Goal: Register for event/course: Register for event/course

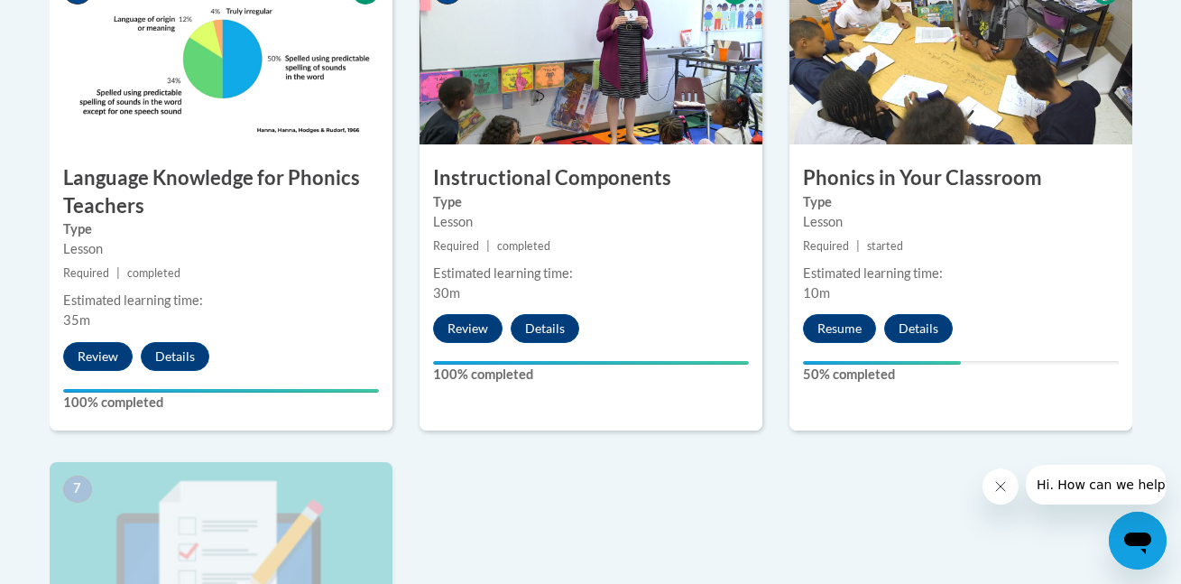
scroll to position [1110, 0]
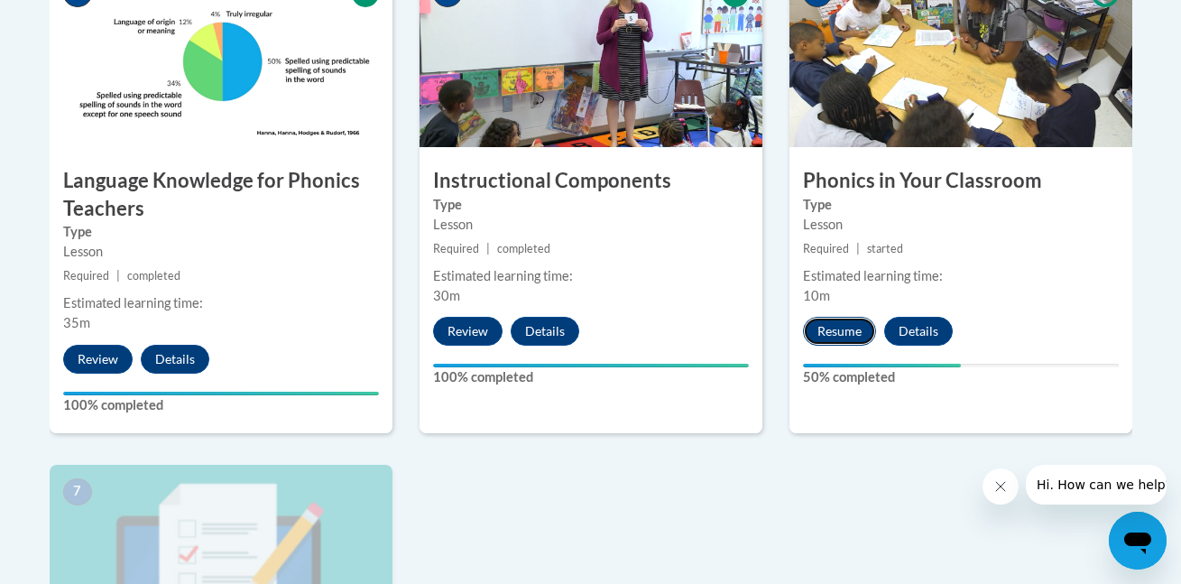
click at [823, 329] on button "Resume" at bounding box center [839, 331] width 73 height 29
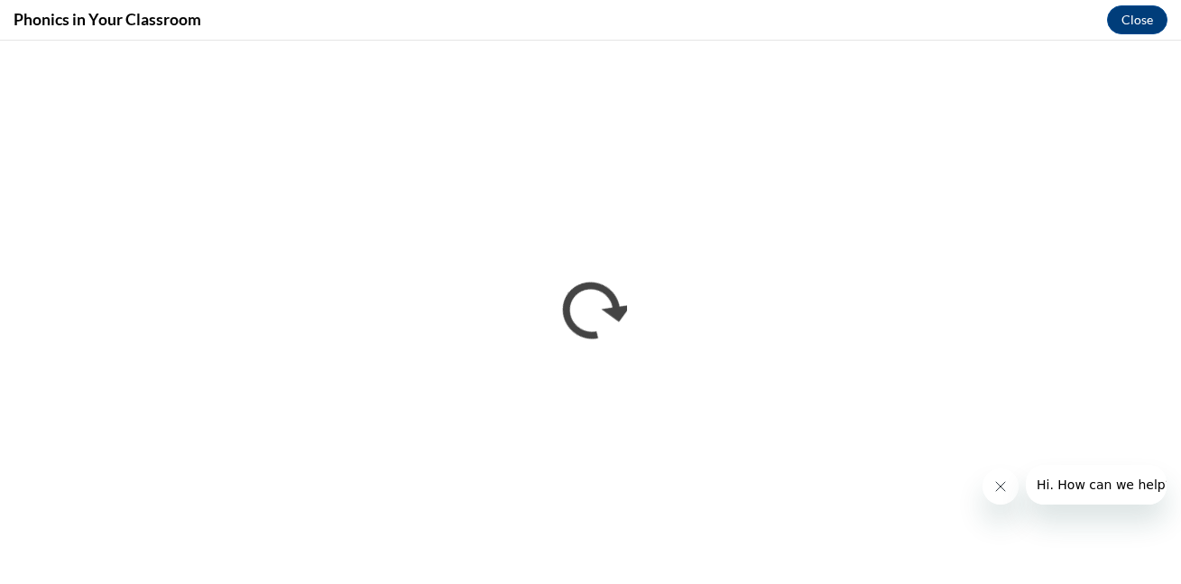
scroll to position [0, 0]
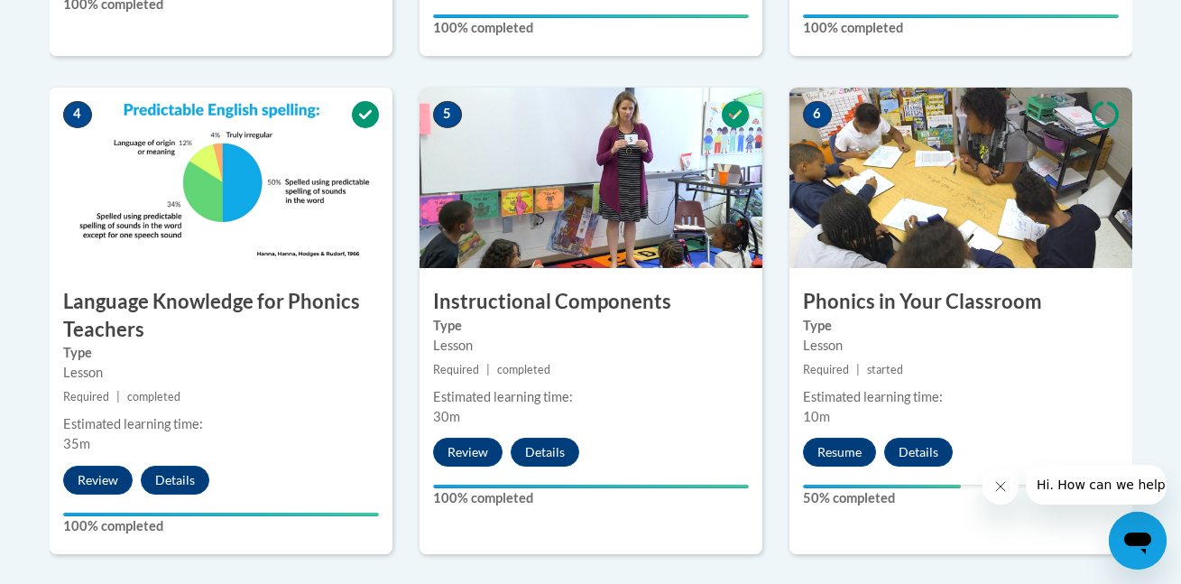
scroll to position [996, 0]
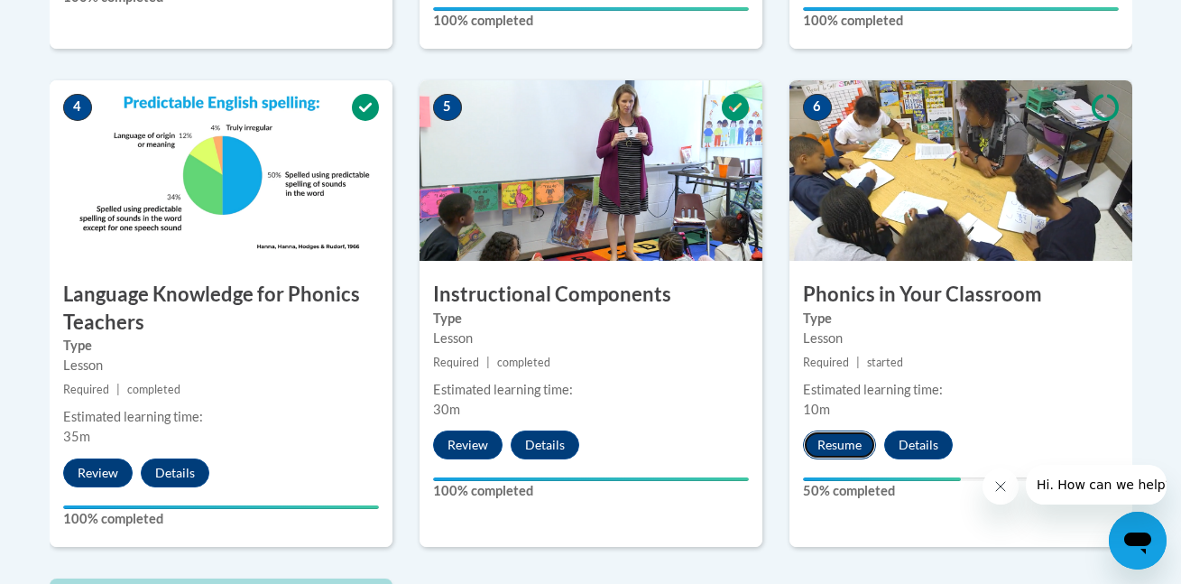
click at [825, 446] on button "Resume" at bounding box center [839, 444] width 73 height 29
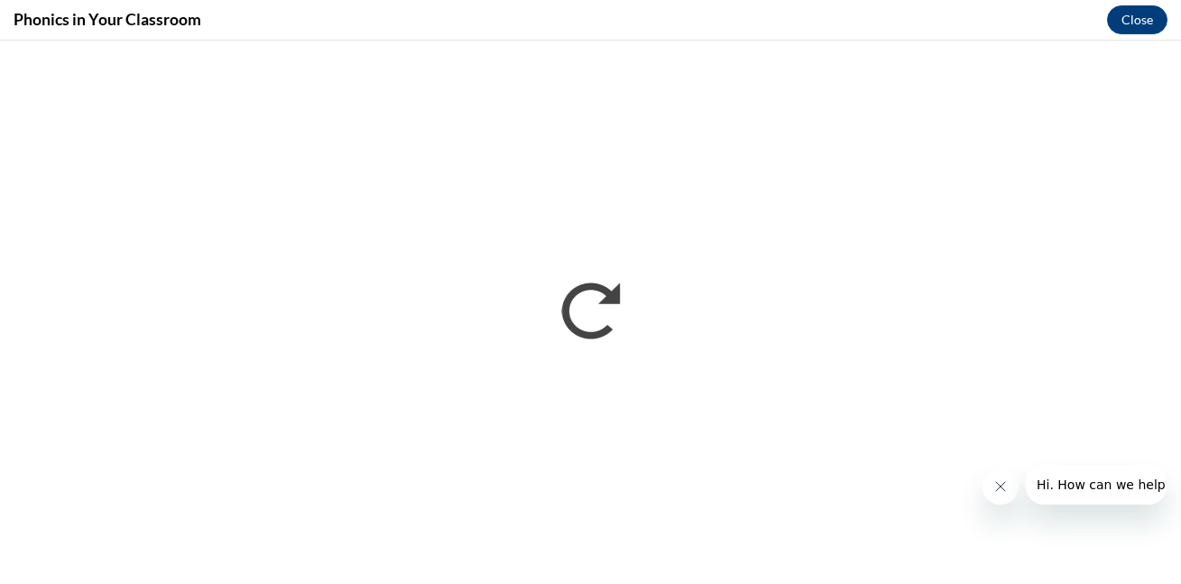
scroll to position [0, 0]
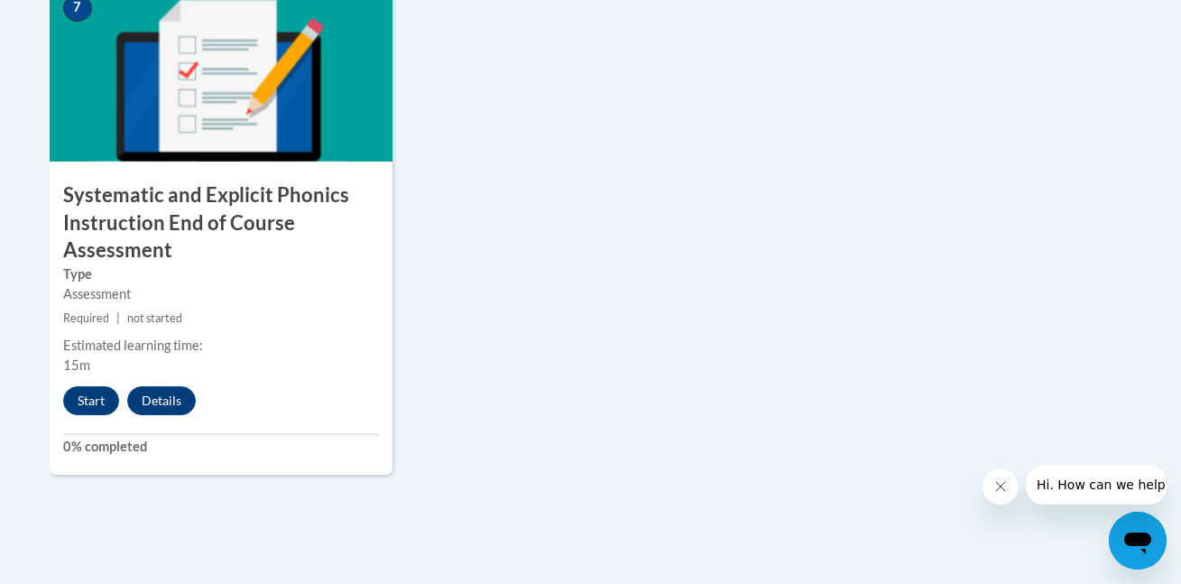
scroll to position [1601, 0]
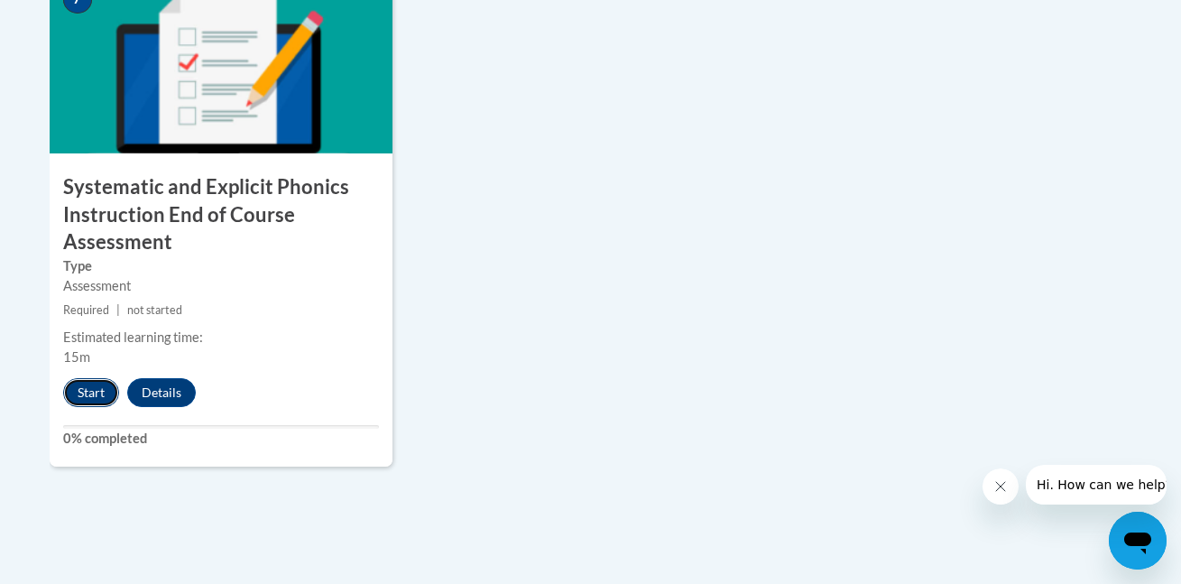
click at [74, 390] on button "Start" at bounding box center [91, 392] width 56 height 29
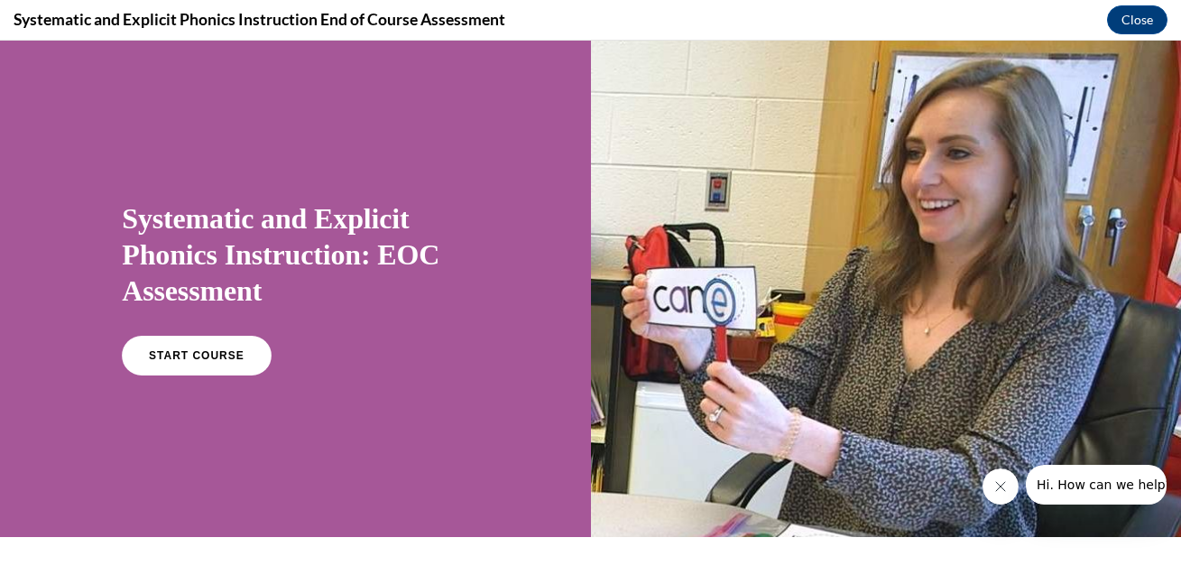
scroll to position [0, 0]
click at [189, 359] on span "START COURSE" at bounding box center [197, 356] width 100 height 14
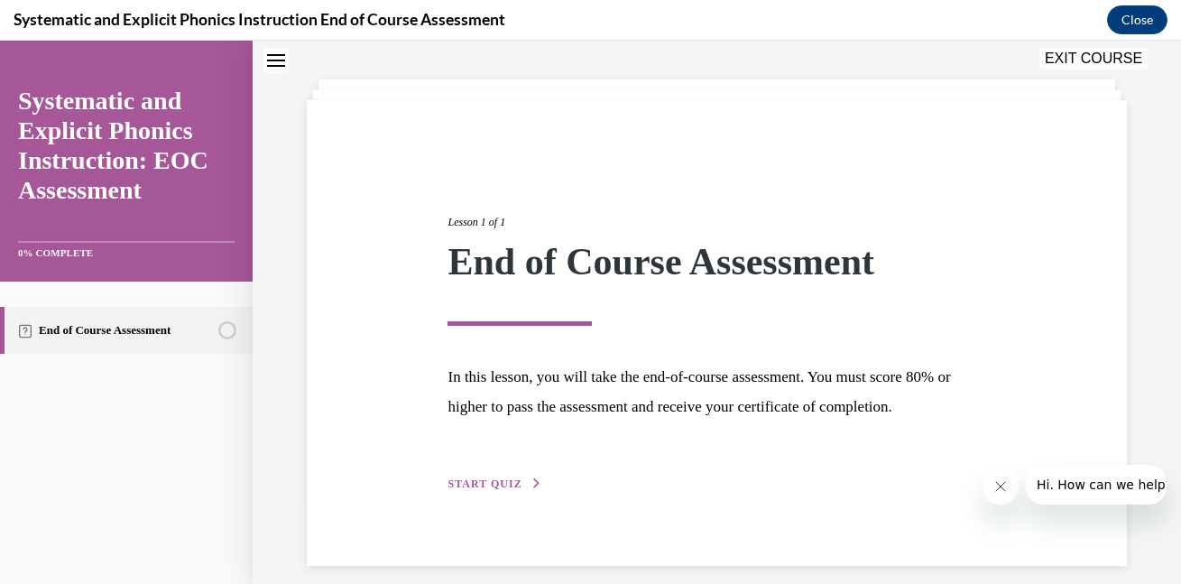
scroll to position [96, 0]
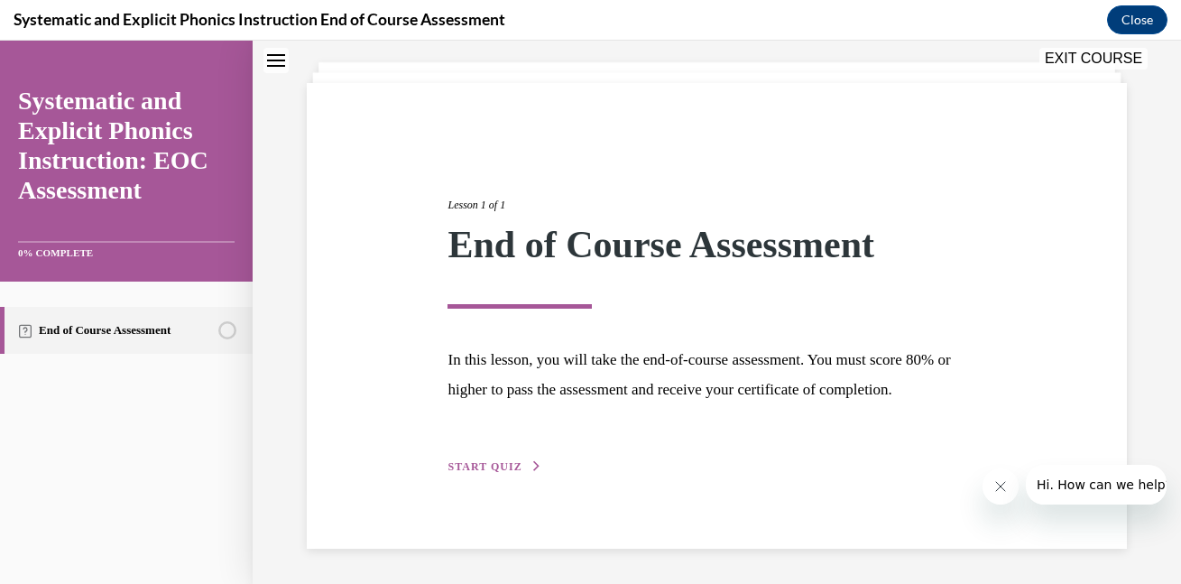
click at [501, 470] on span "START QUIZ" at bounding box center [484, 466] width 74 height 13
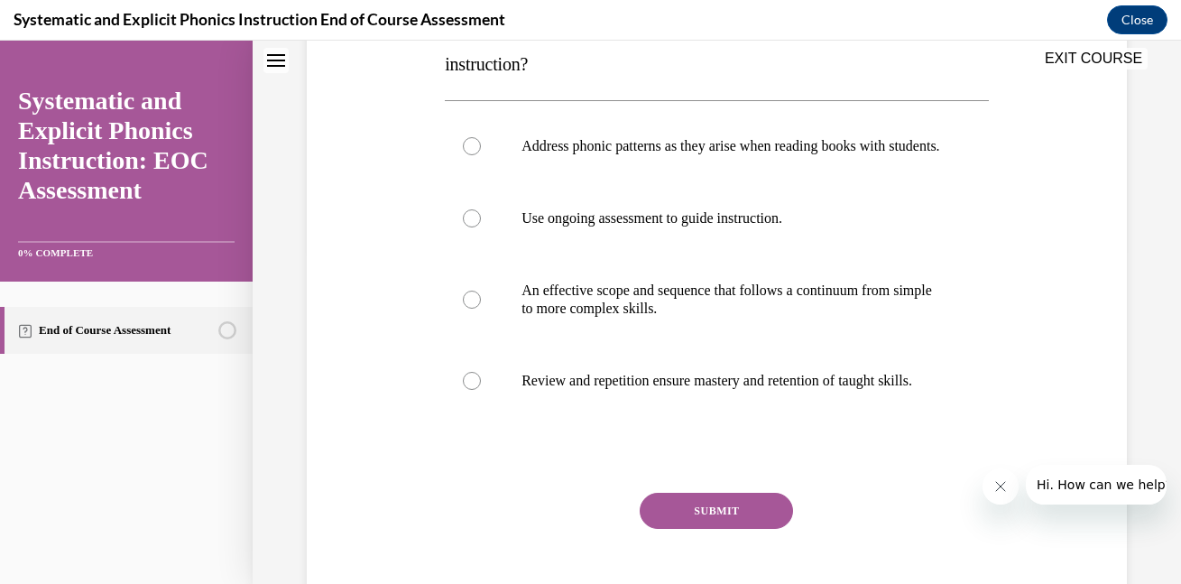
scroll to position [339, 0]
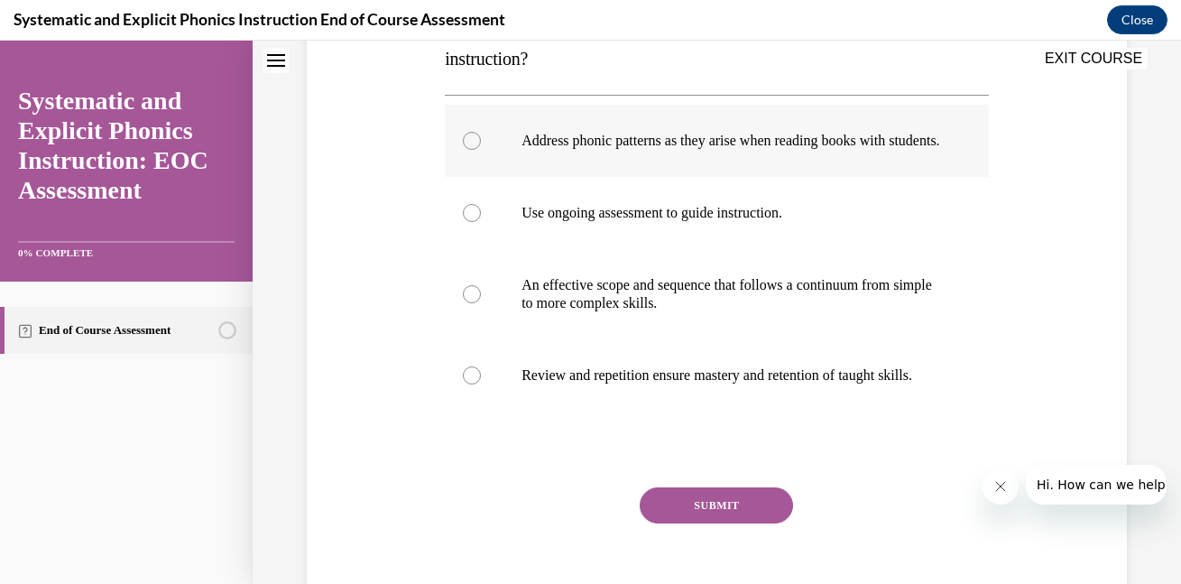
click at [470, 150] on div at bounding box center [472, 141] width 18 height 18
click at [716, 523] on button "SUBMIT" at bounding box center [716, 505] width 153 height 36
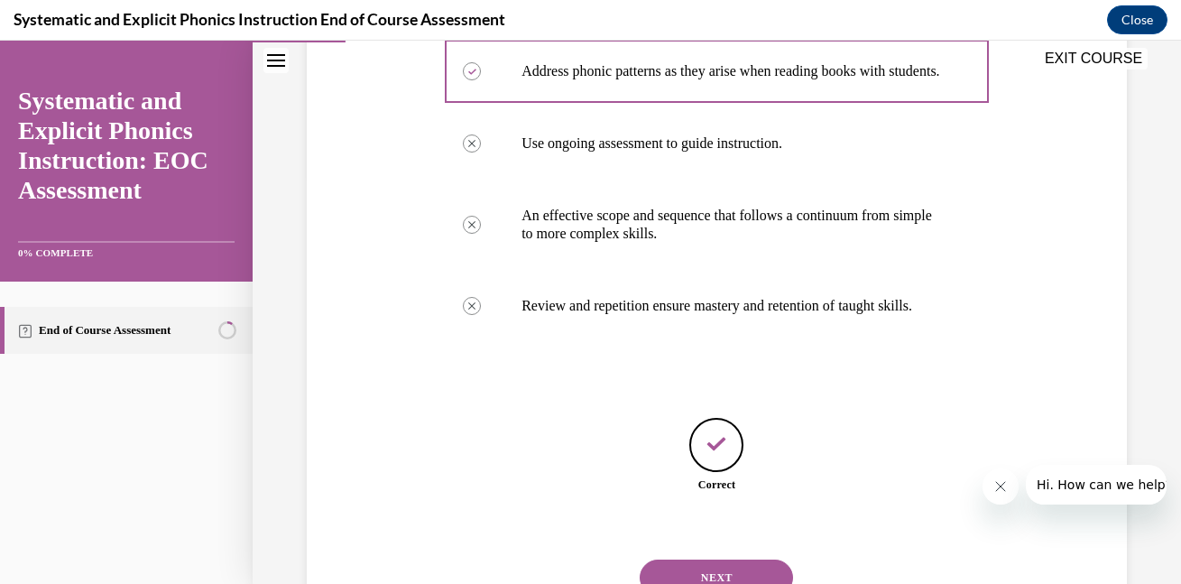
scroll to position [520, 0]
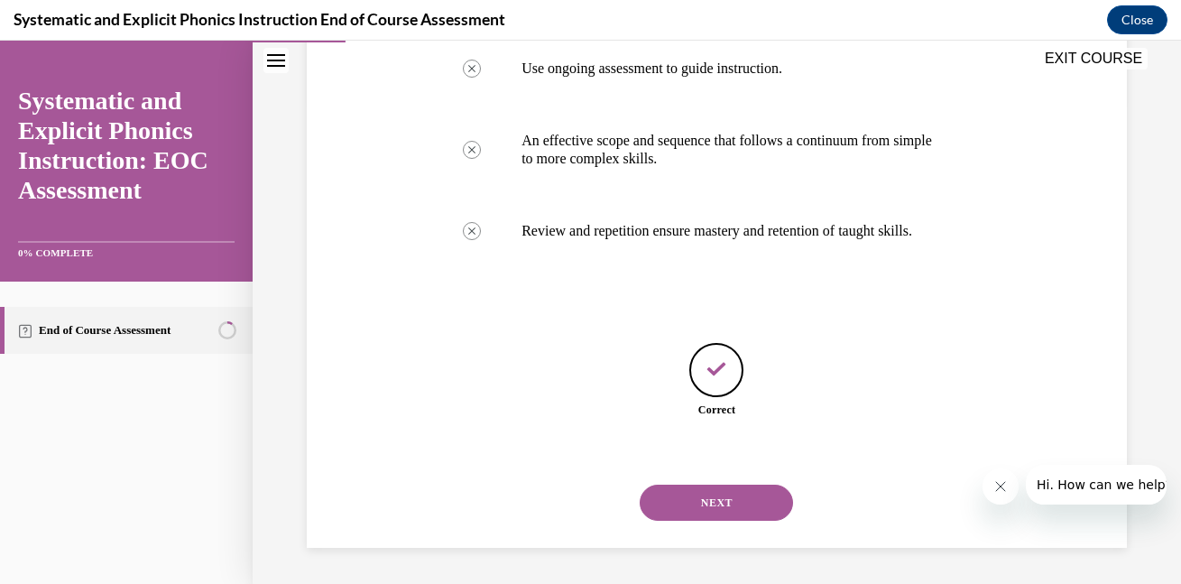
click at [721, 494] on button "NEXT" at bounding box center [716, 502] width 153 height 36
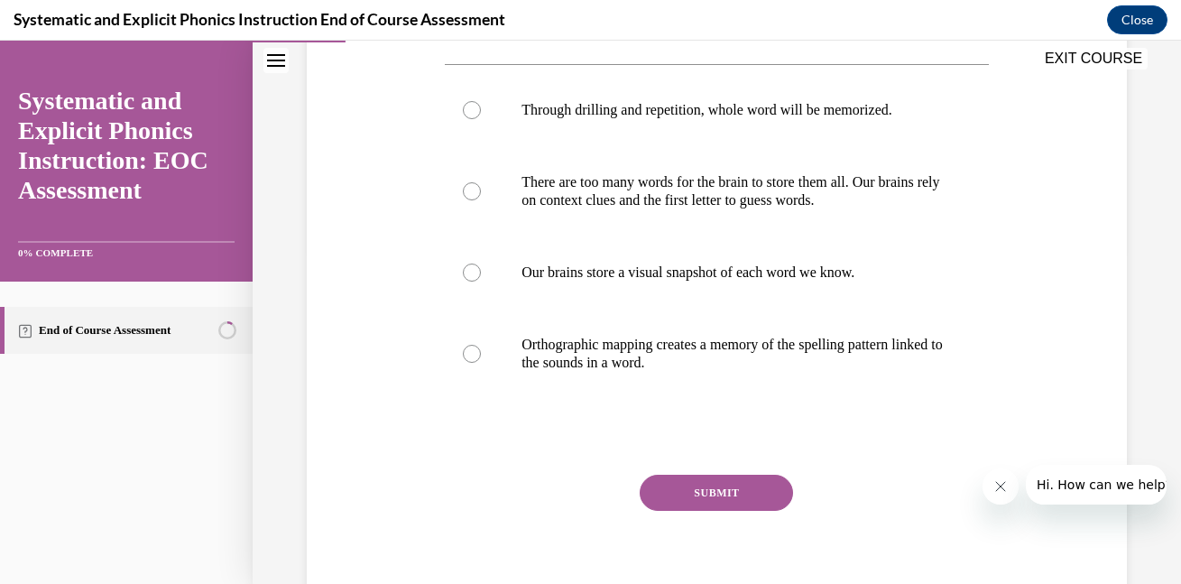
scroll to position [335, 0]
click at [471, 356] on div at bounding box center [472, 353] width 18 height 18
click at [692, 492] on button "SUBMIT" at bounding box center [716, 492] width 153 height 36
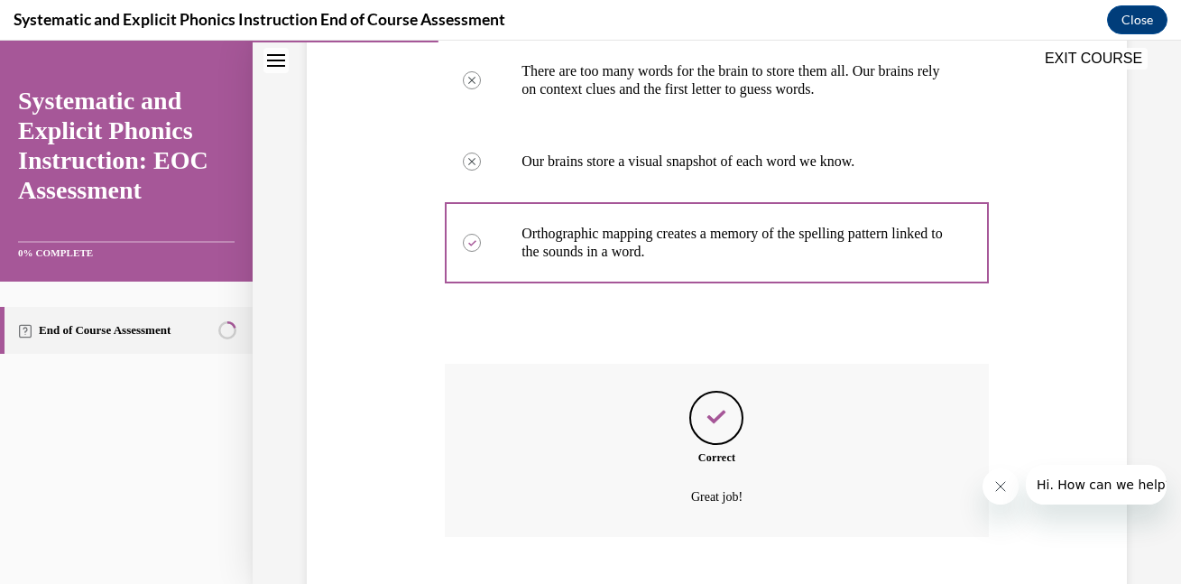
scroll to position [555, 0]
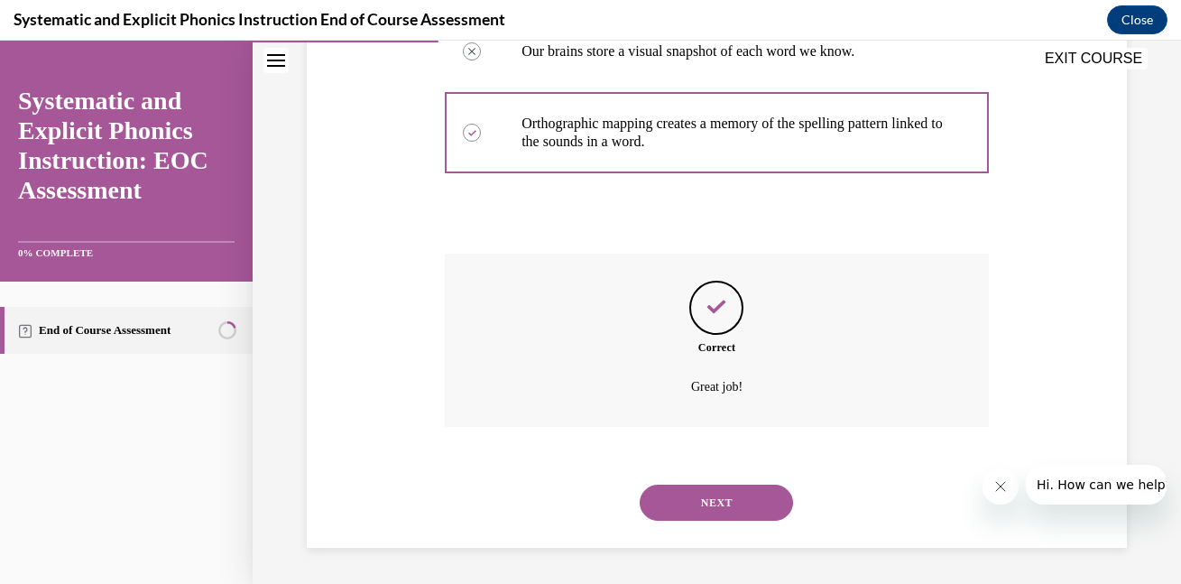
click at [742, 496] on button "NEXT" at bounding box center [716, 502] width 153 height 36
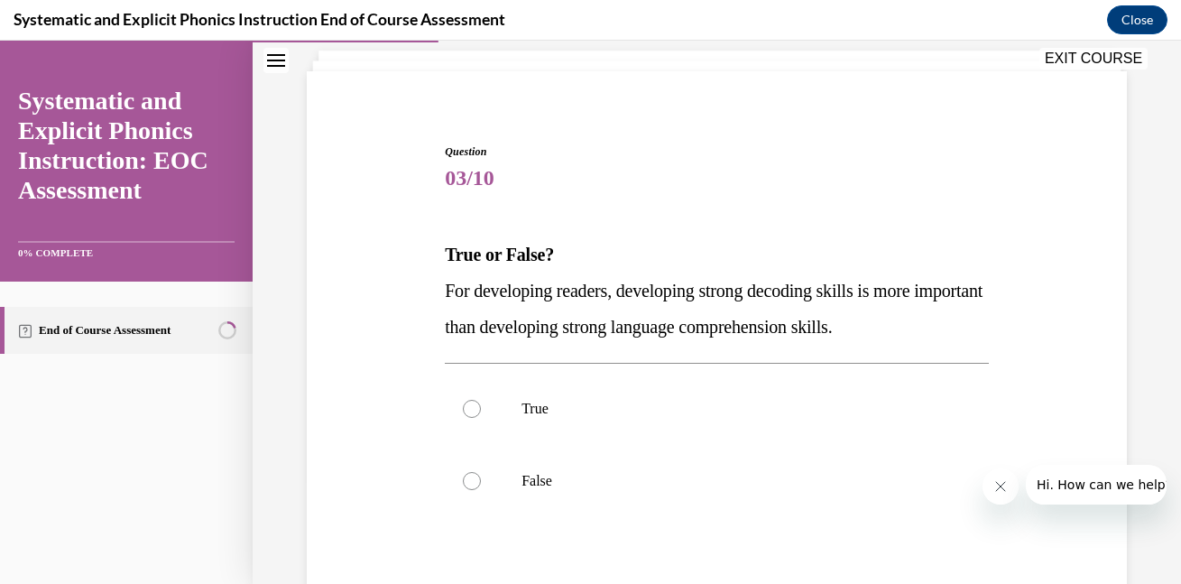
scroll to position [110, 0]
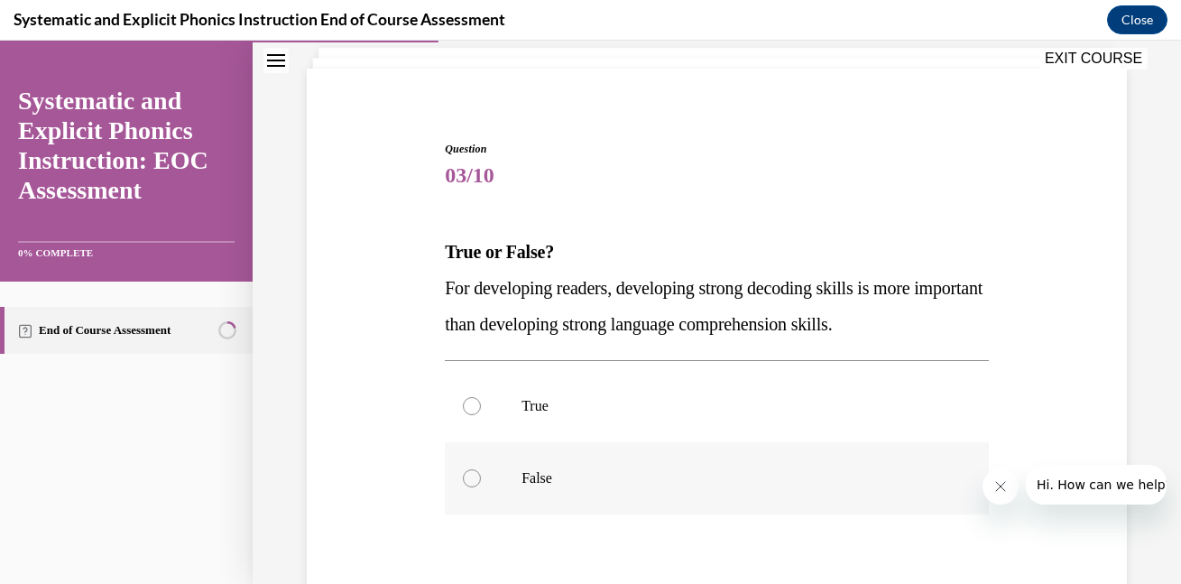
click at [471, 478] on div at bounding box center [472, 478] width 18 height 18
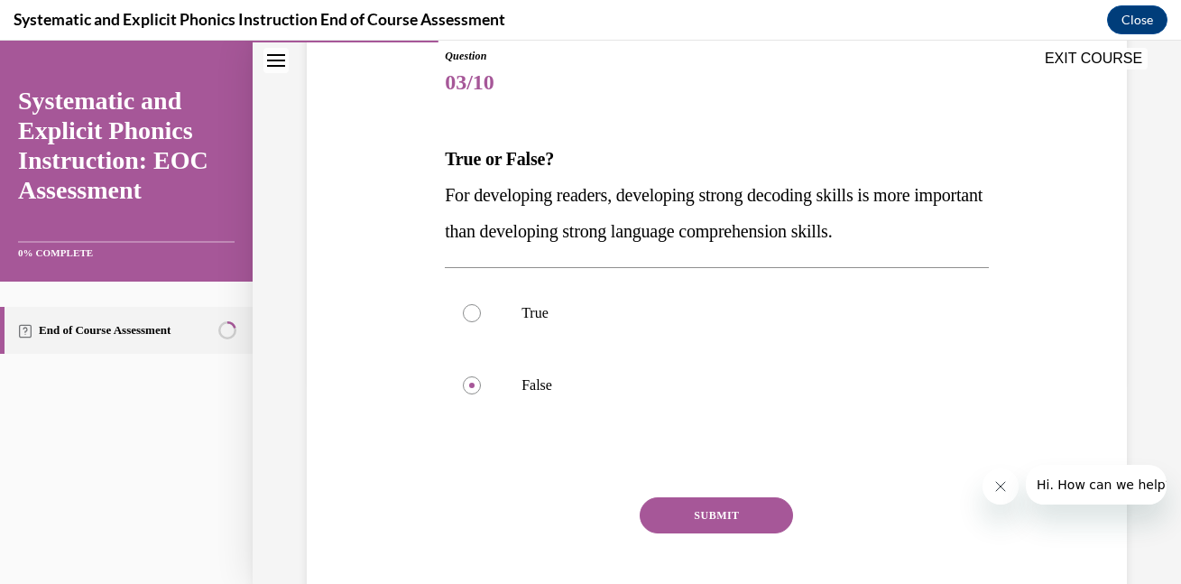
scroll to position [258, 0]
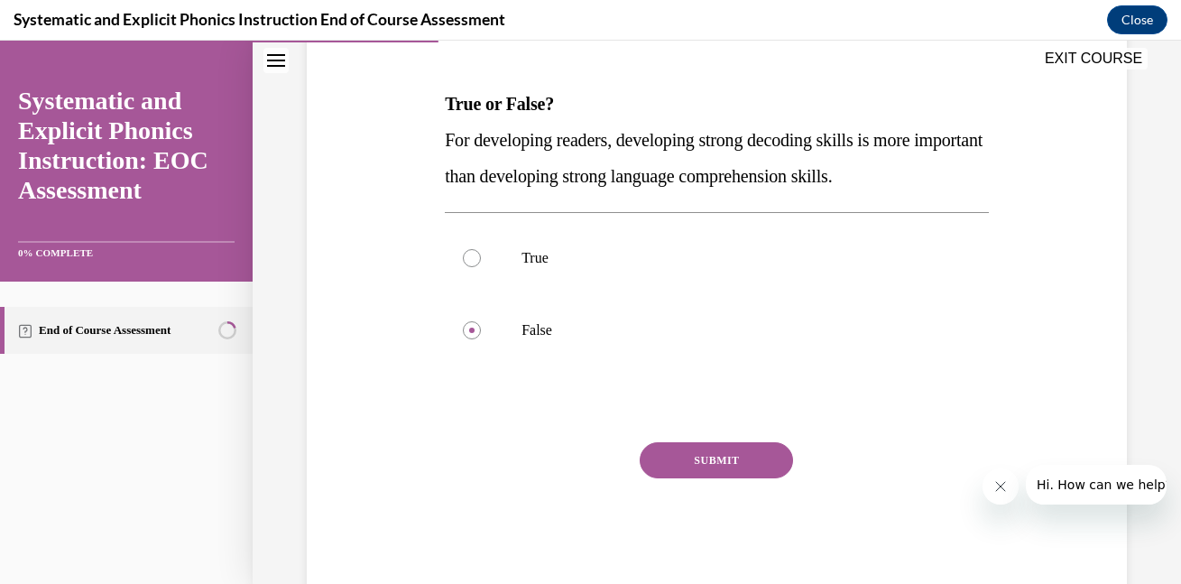
click at [734, 457] on button "SUBMIT" at bounding box center [716, 460] width 153 height 36
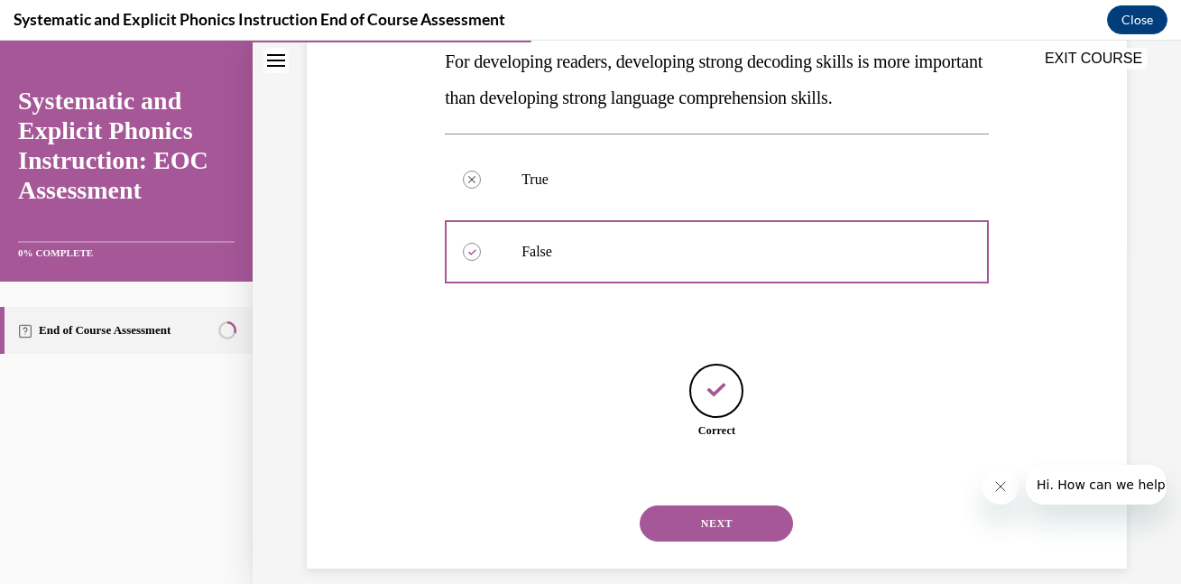
scroll to position [357, 0]
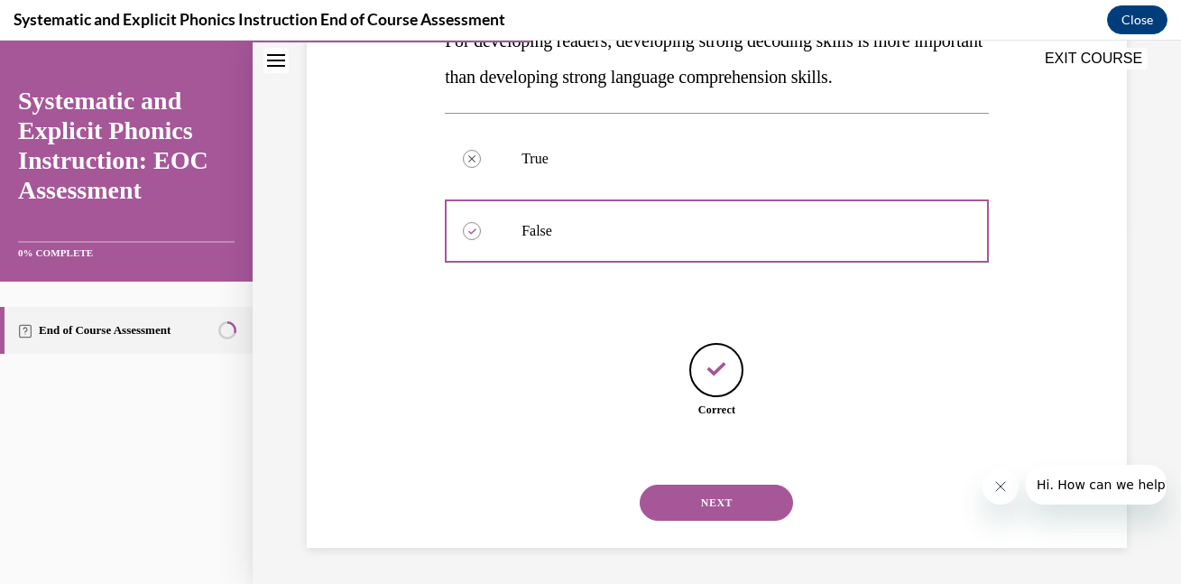
click at [722, 501] on button "NEXT" at bounding box center [716, 502] width 153 height 36
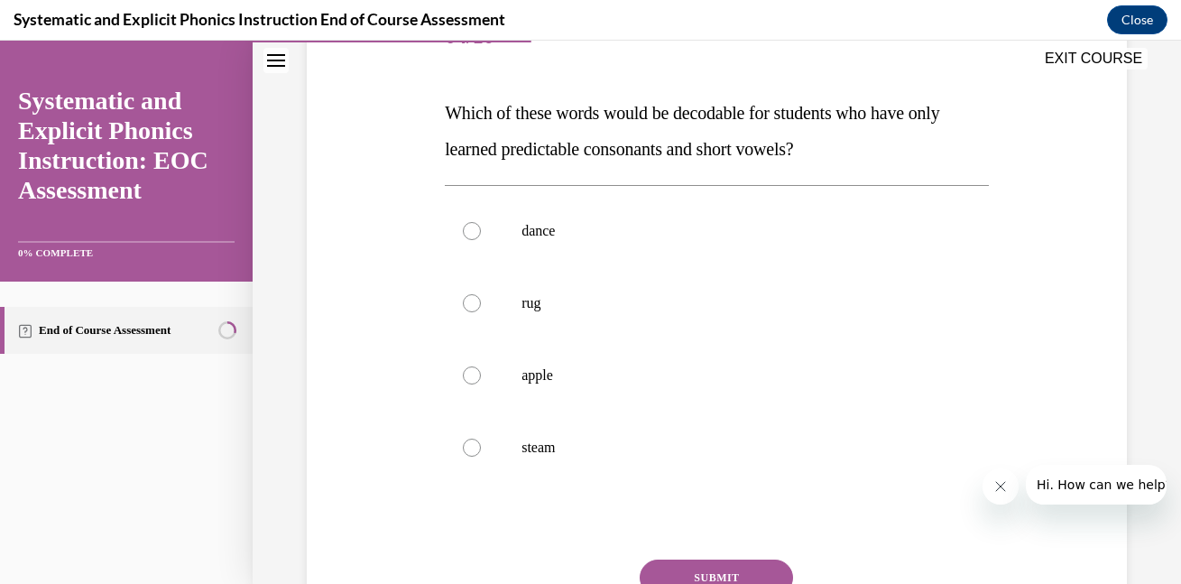
scroll to position [253, 0]
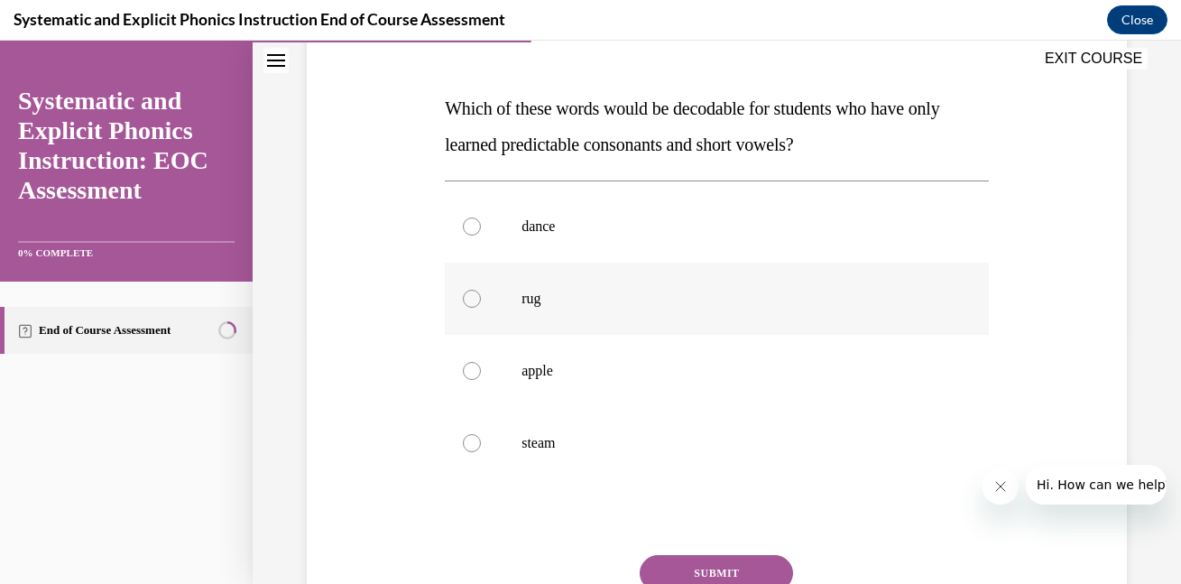
click at [466, 296] on div at bounding box center [472, 299] width 18 height 18
click at [705, 566] on button "SUBMIT" at bounding box center [716, 573] width 153 height 36
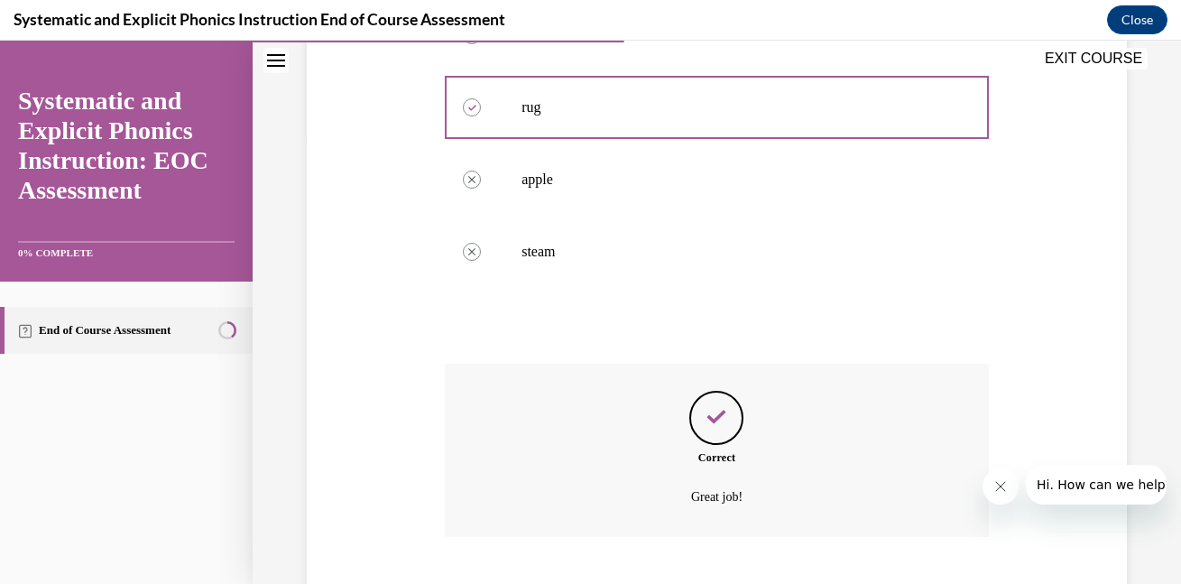
scroll to position [555, 0]
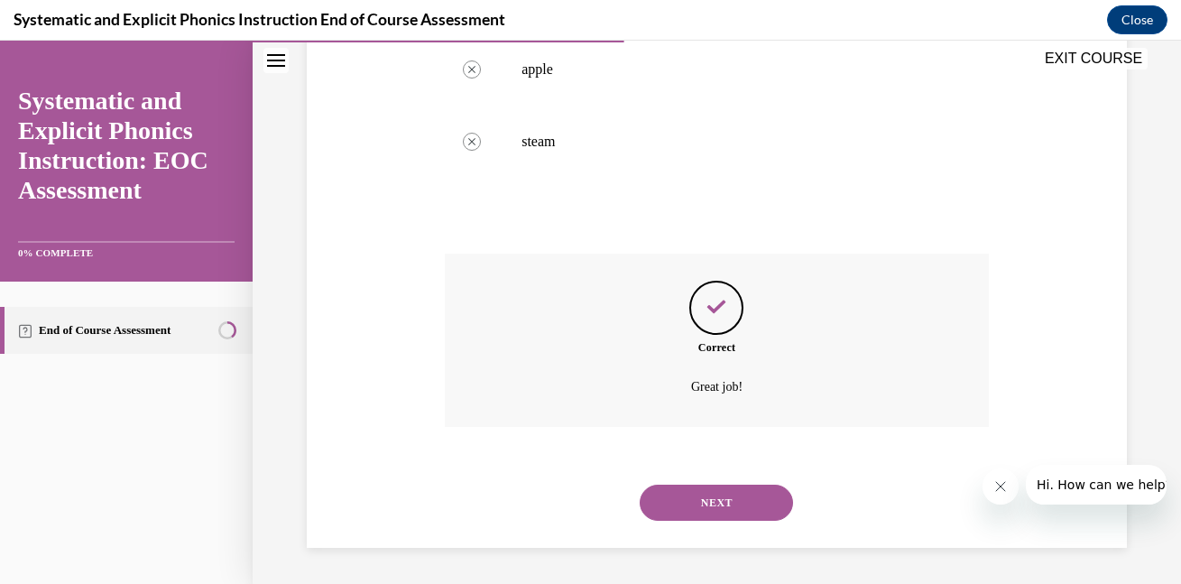
click at [748, 498] on button "NEXT" at bounding box center [716, 502] width 153 height 36
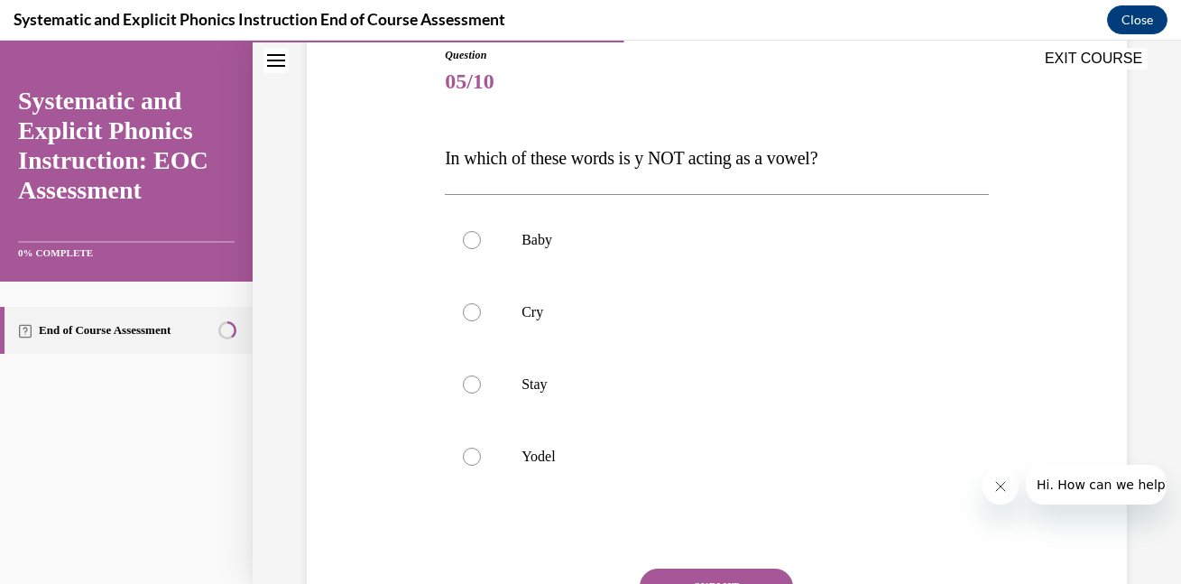
scroll to position [210, 0]
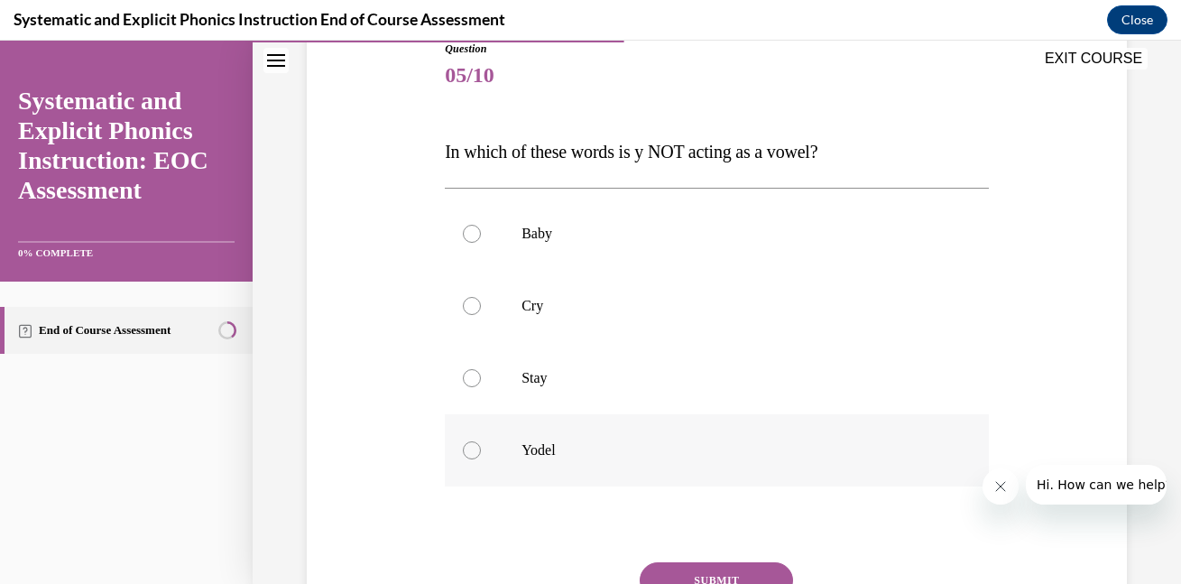
click at [470, 450] on div at bounding box center [472, 450] width 18 height 18
click at [716, 570] on button "SUBMIT" at bounding box center [716, 580] width 153 height 36
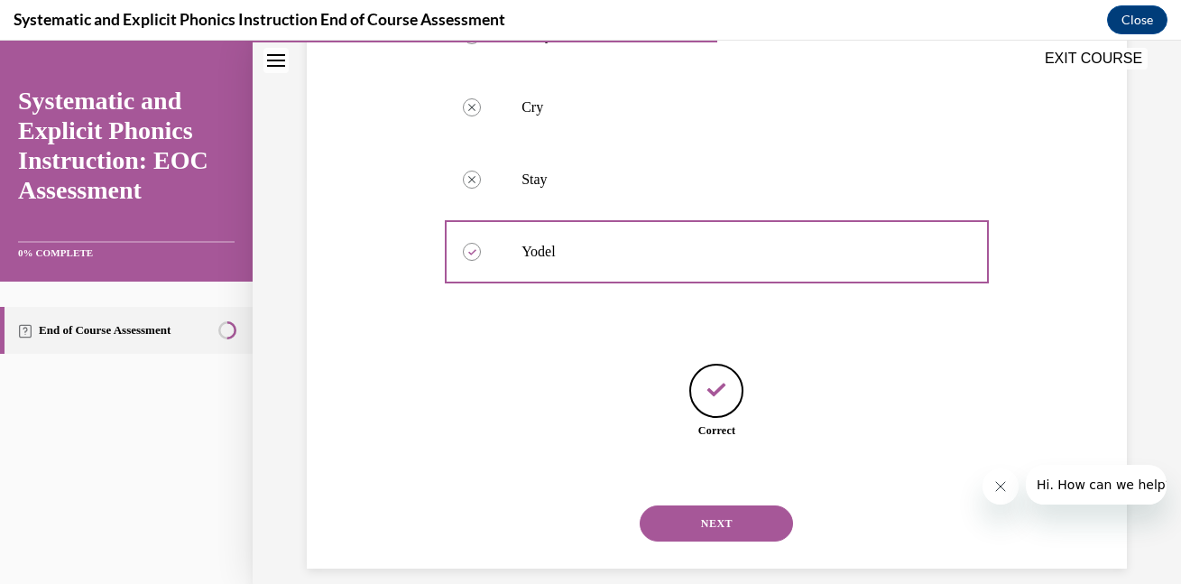
scroll to position [429, 0]
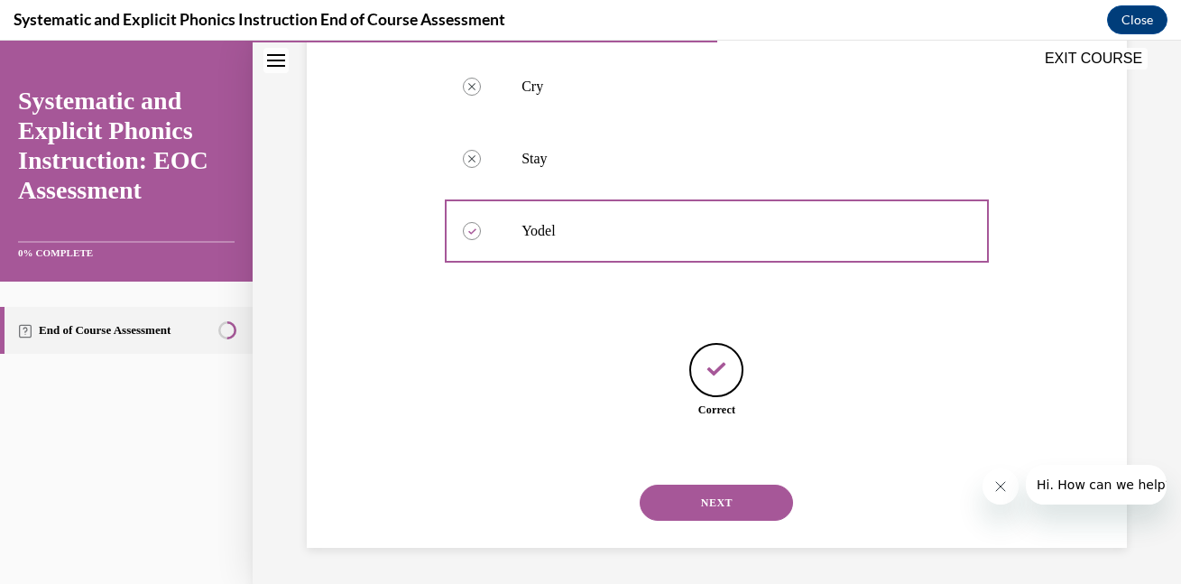
click at [764, 506] on button "NEXT" at bounding box center [716, 502] width 153 height 36
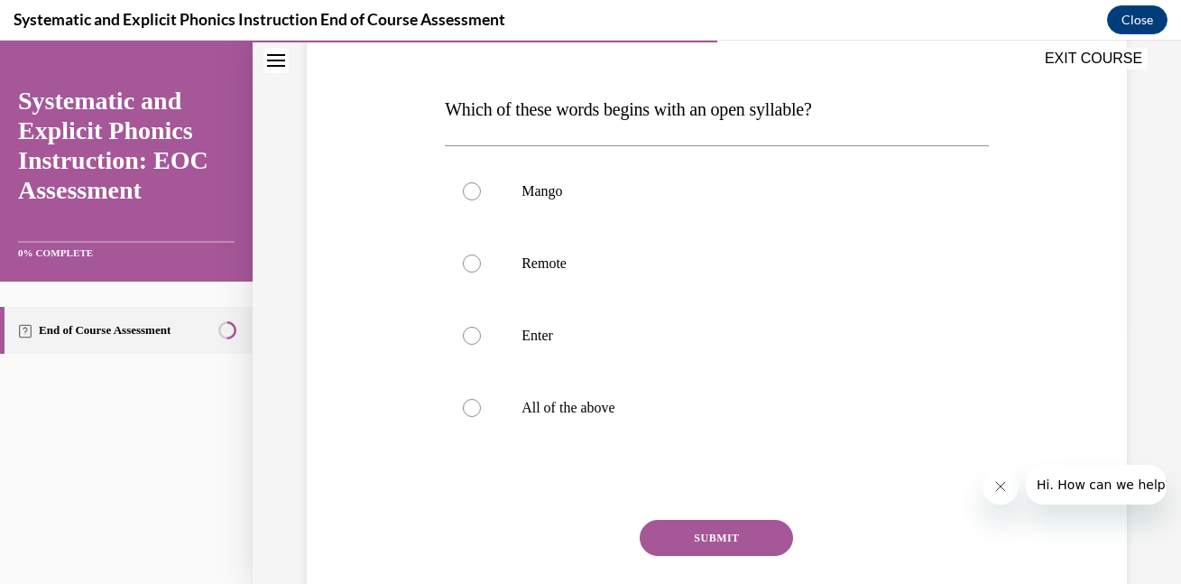
scroll to position [263, 0]
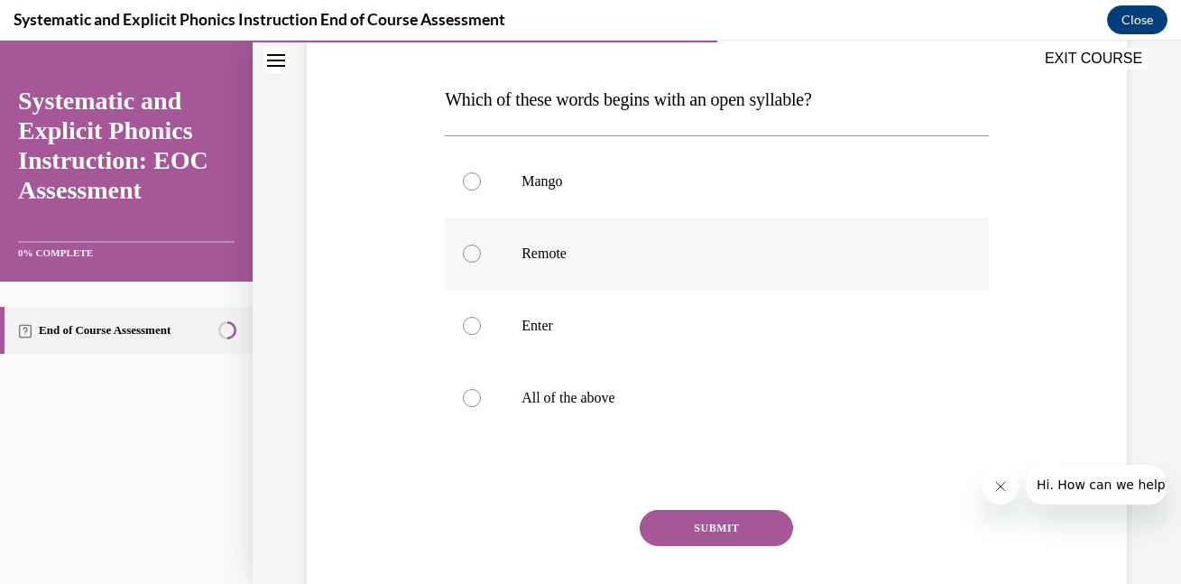
click at [475, 259] on div at bounding box center [472, 253] width 18 height 18
click at [701, 527] on button "SUBMIT" at bounding box center [716, 528] width 153 height 36
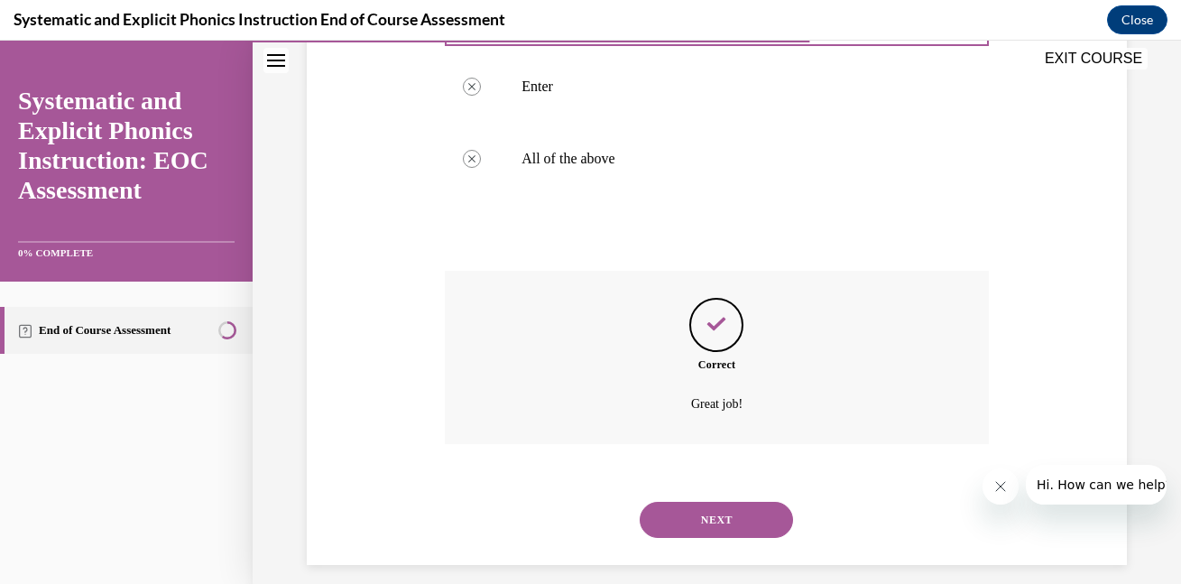
scroll to position [519, 0]
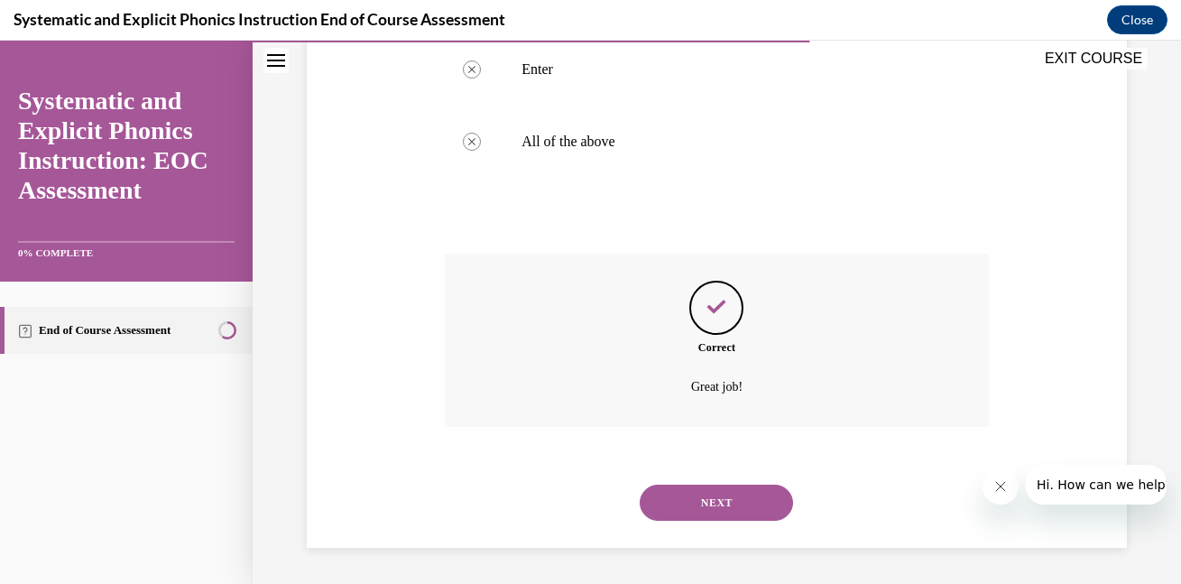
click at [730, 508] on button "NEXT" at bounding box center [716, 502] width 153 height 36
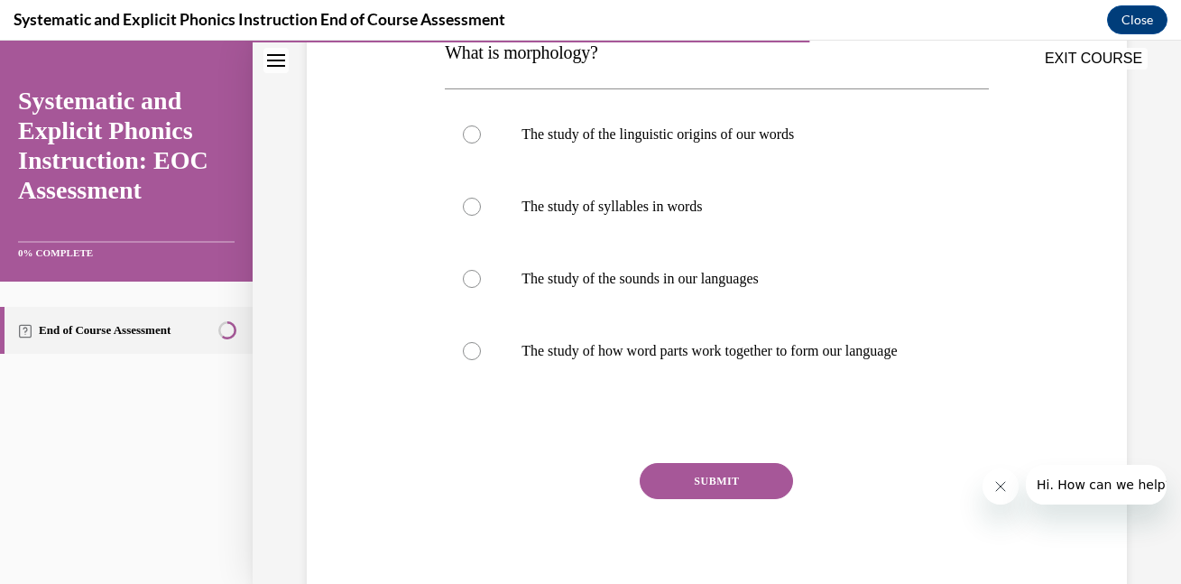
scroll to position [314, 0]
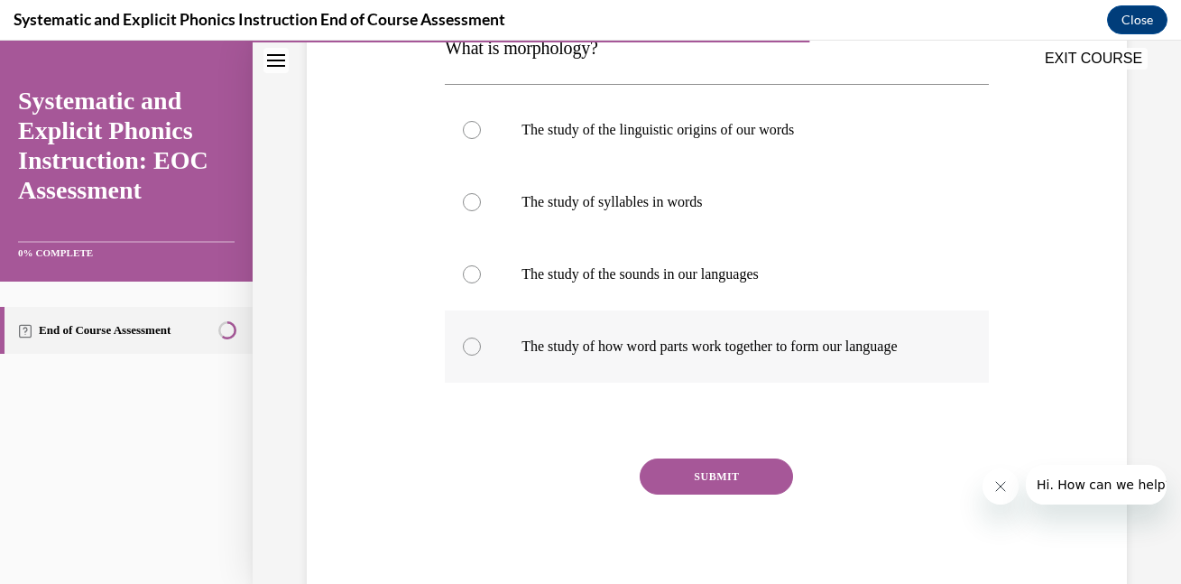
click at [473, 347] on div at bounding box center [472, 346] width 18 height 18
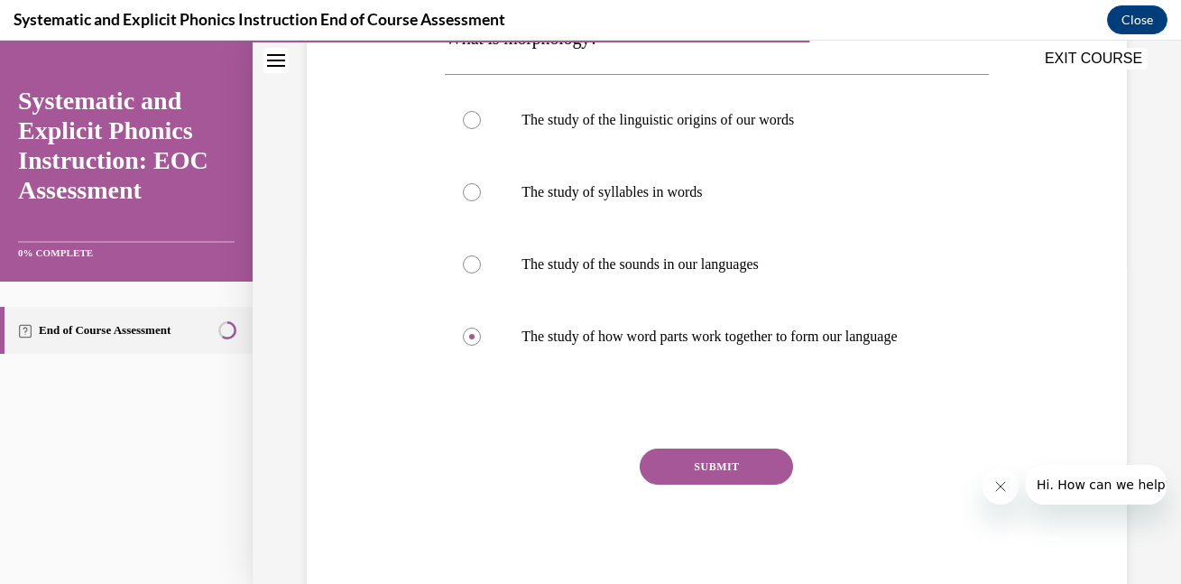
scroll to position [327, 0]
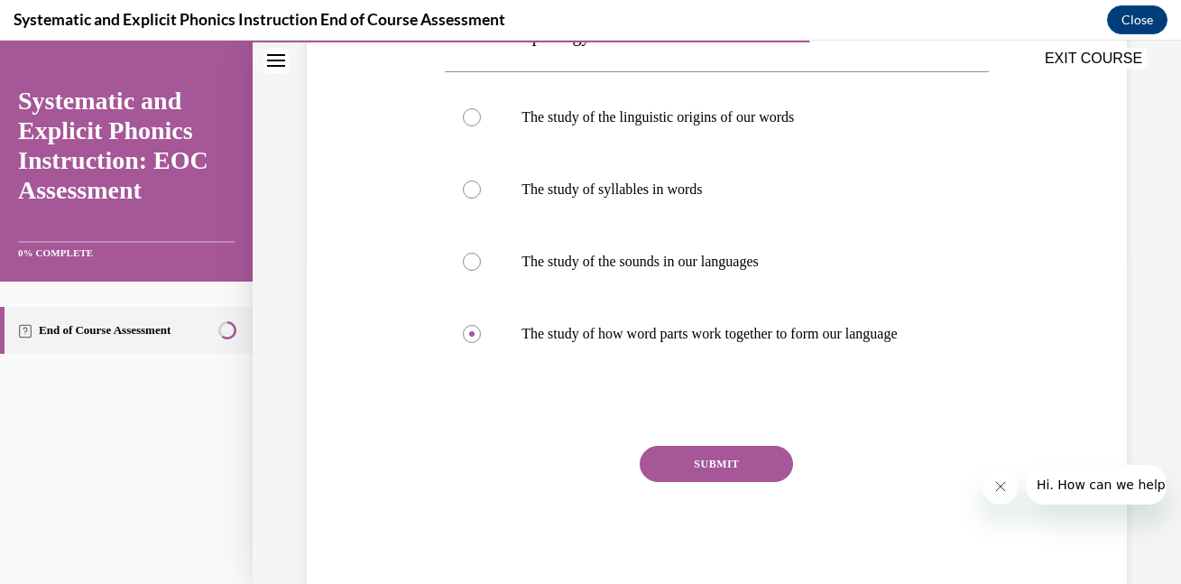
click at [741, 463] on button "SUBMIT" at bounding box center [716, 464] width 153 height 36
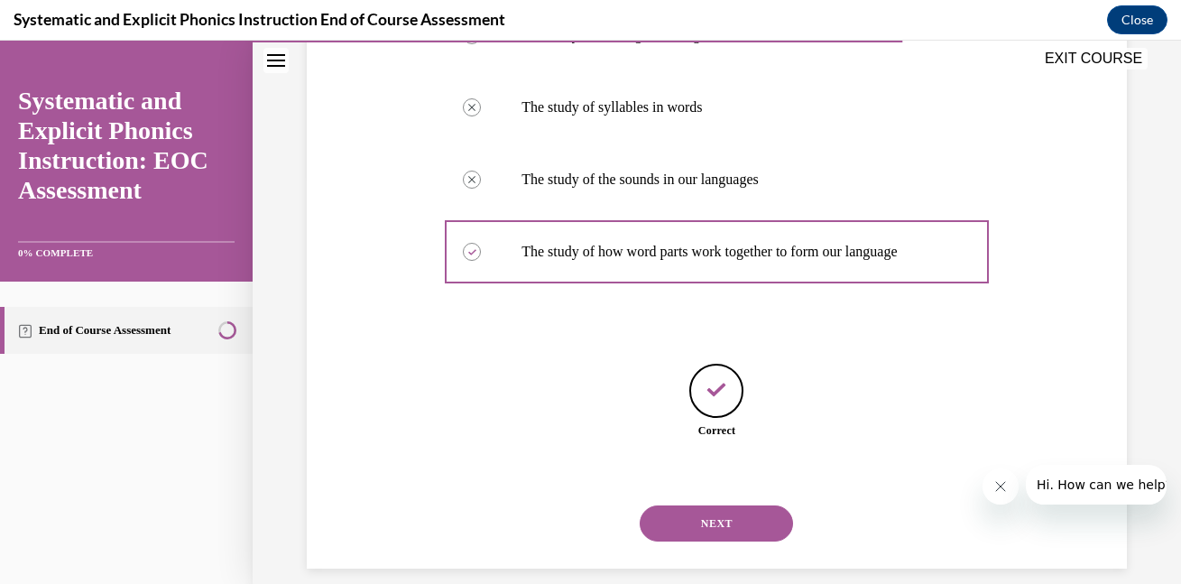
scroll to position [429, 0]
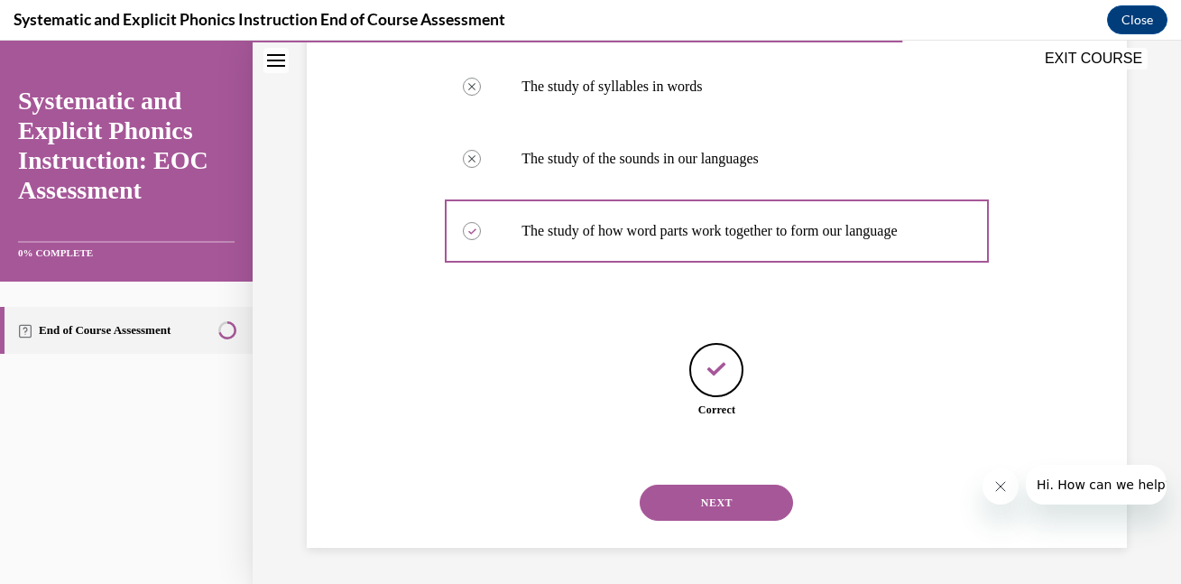
click at [706, 501] on button "NEXT" at bounding box center [716, 502] width 153 height 36
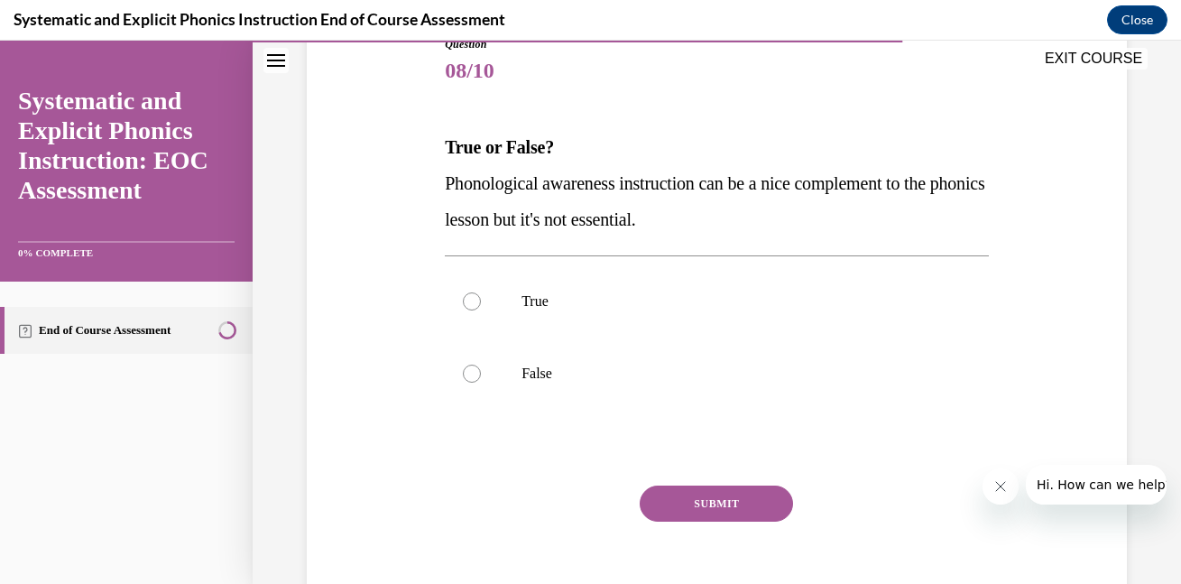
scroll to position [217, 0]
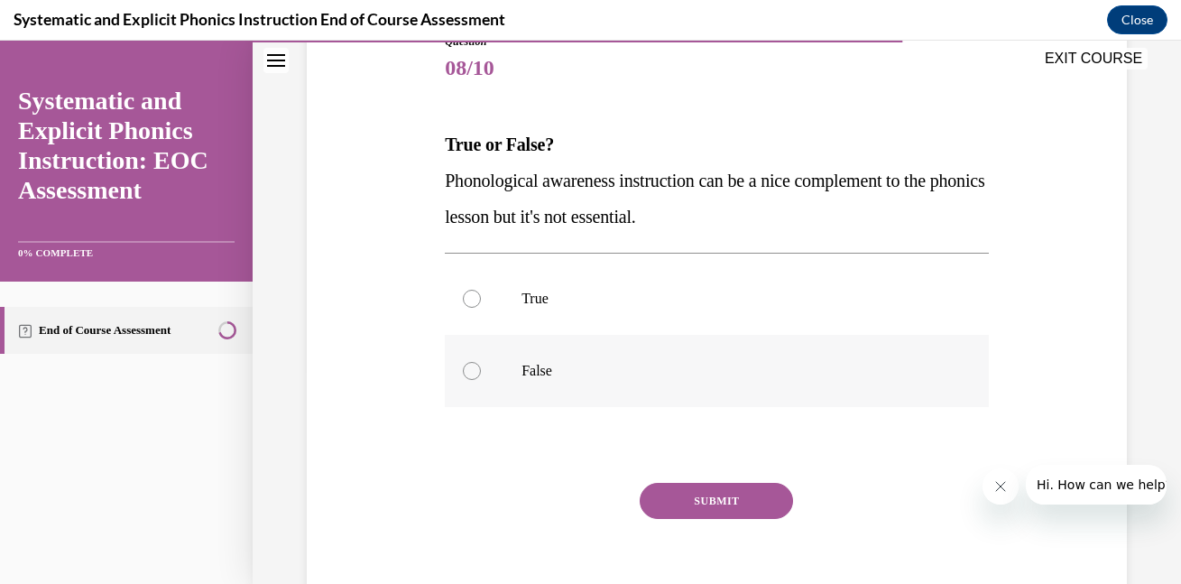
click at [472, 374] on div at bounding box center [472, 371] width 18 height 18
click at [716, 500] on button "SUBMIT" at bounding box center [716, 501] width 153 height 36
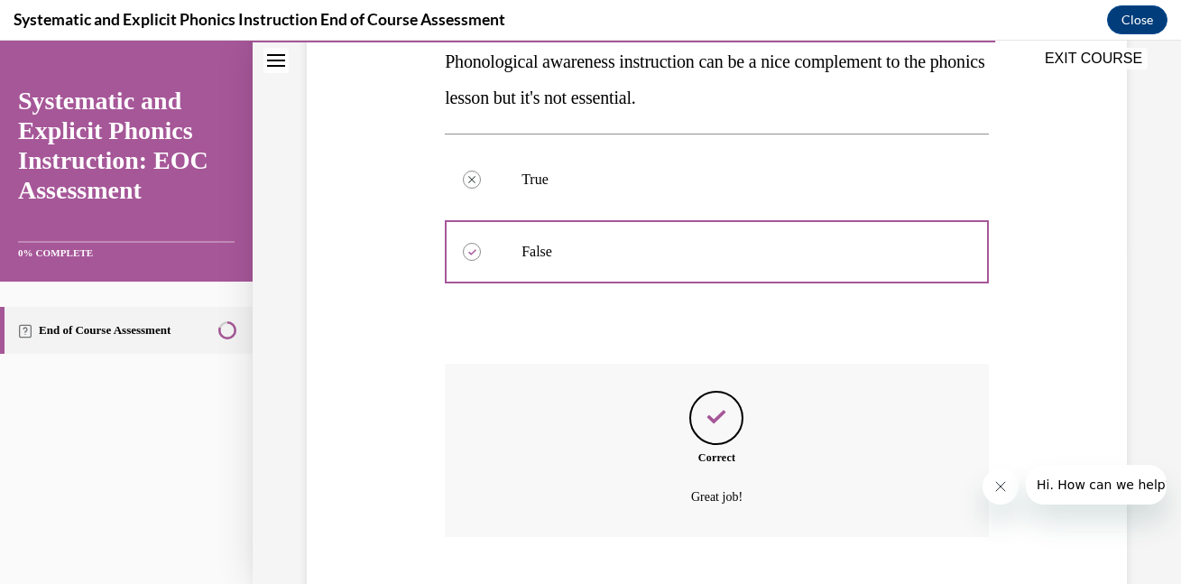
scroll to position [447, 0]
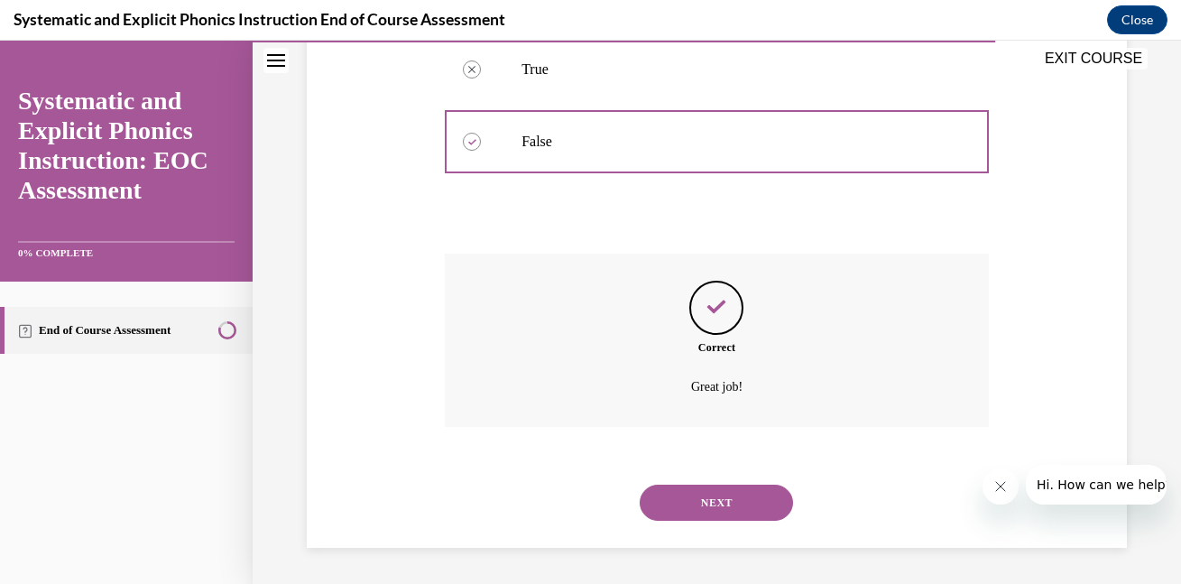
click at [741, 511] on button "NEXT" at bounding box center [716, 502] width 153 height 36
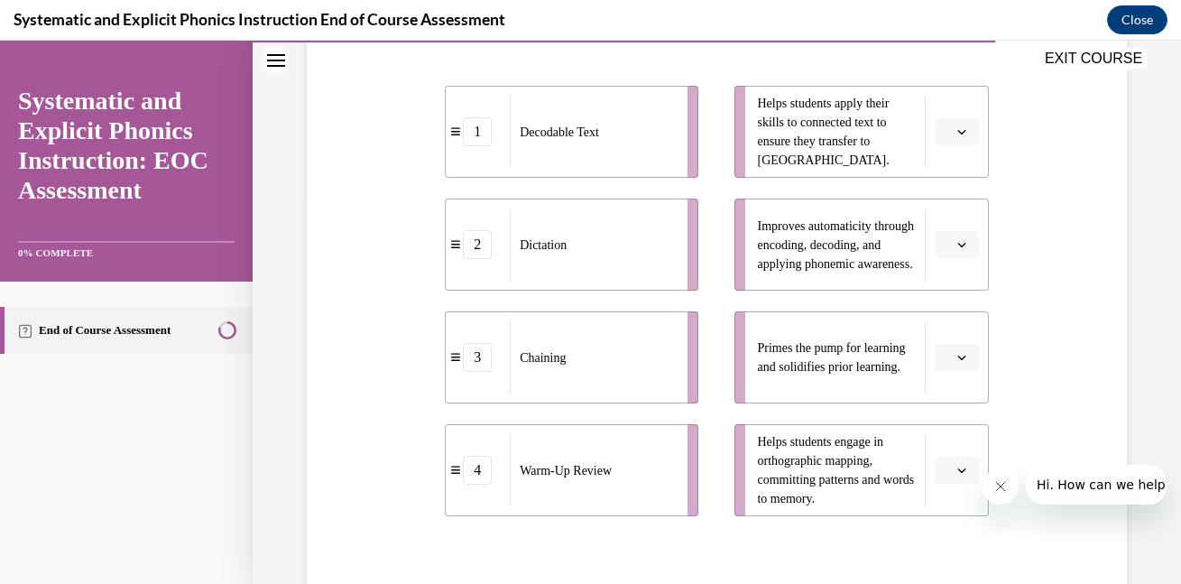
scroll to position [382, 0]
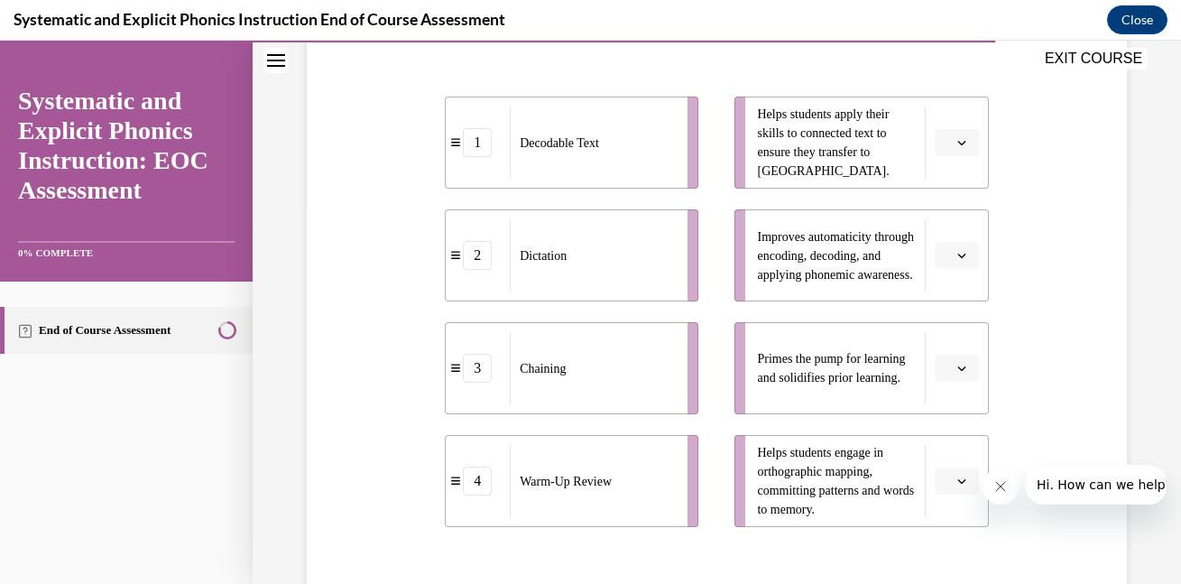
click at [957, 143] on icon "button" at bounding box center [961, 142] width 9 height 9
click at [954, 331] on div "4" at bounding box center [954, 327] width 45 height 36
click at [959, 251] on icon "button" at bounding box center [961, 255] width 9 height 9
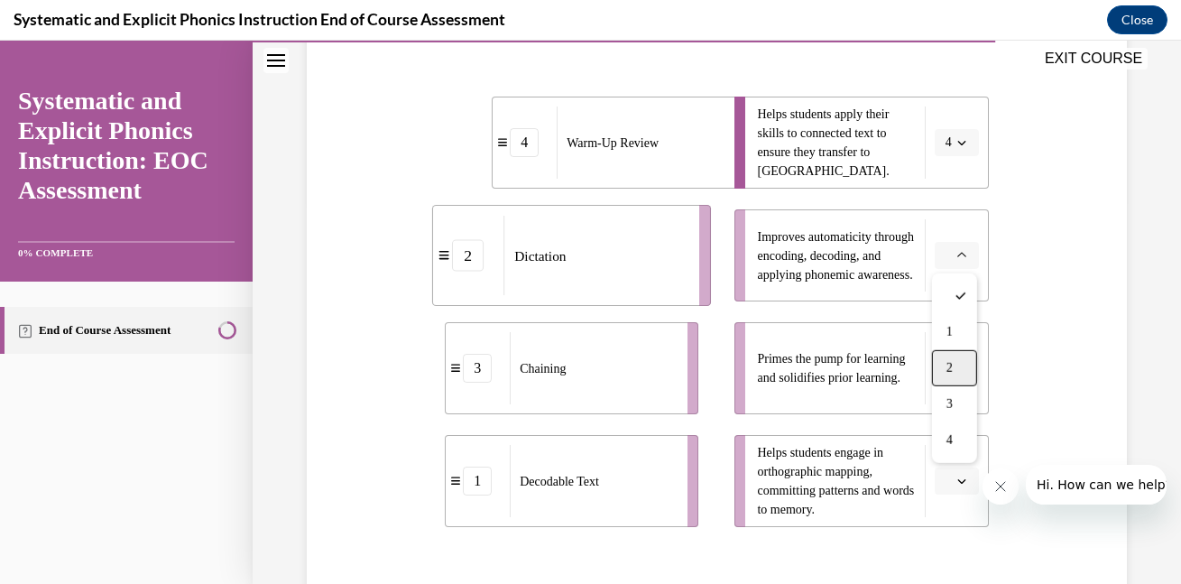
click at [943, 364] on div "2" at bounding box center [954, 368] width 45 height 36
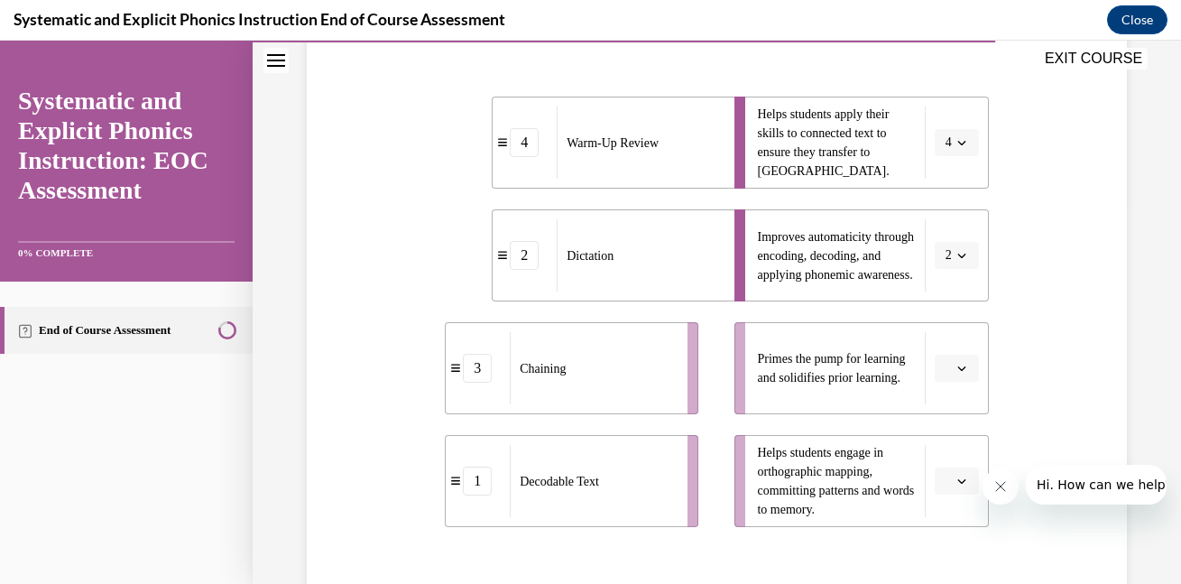
click at [961, 365] on icon "button" at bounding box center [961, 368] width 9 height 9
click at [954, 446] on div "1" at bounding box center [954, 445] width 45 height 36
click at [958, 487] on button "button" at bounding box center [957, 480] width 44 height 27
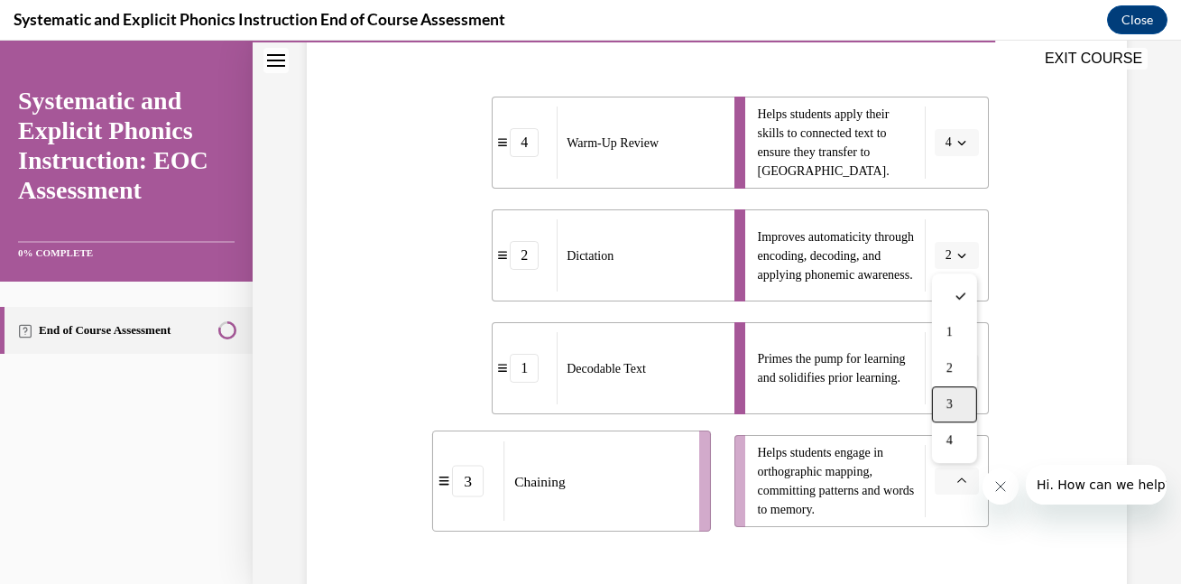
click at [949, 404] on span "3" at bounding box center [949, 404] width 6 height 14
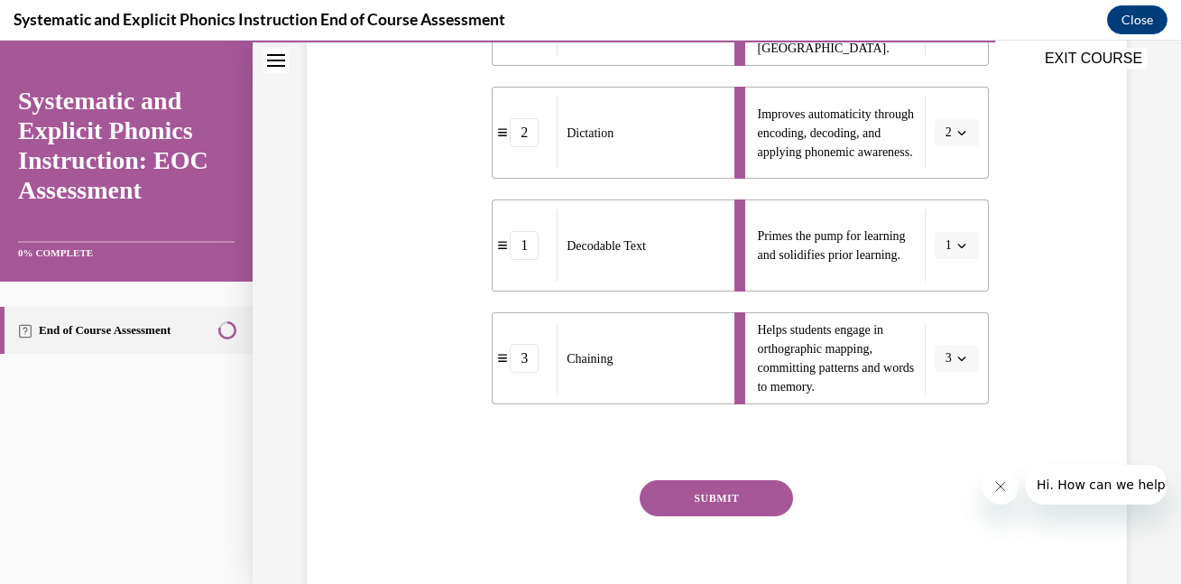
scroll to position [516, 0]
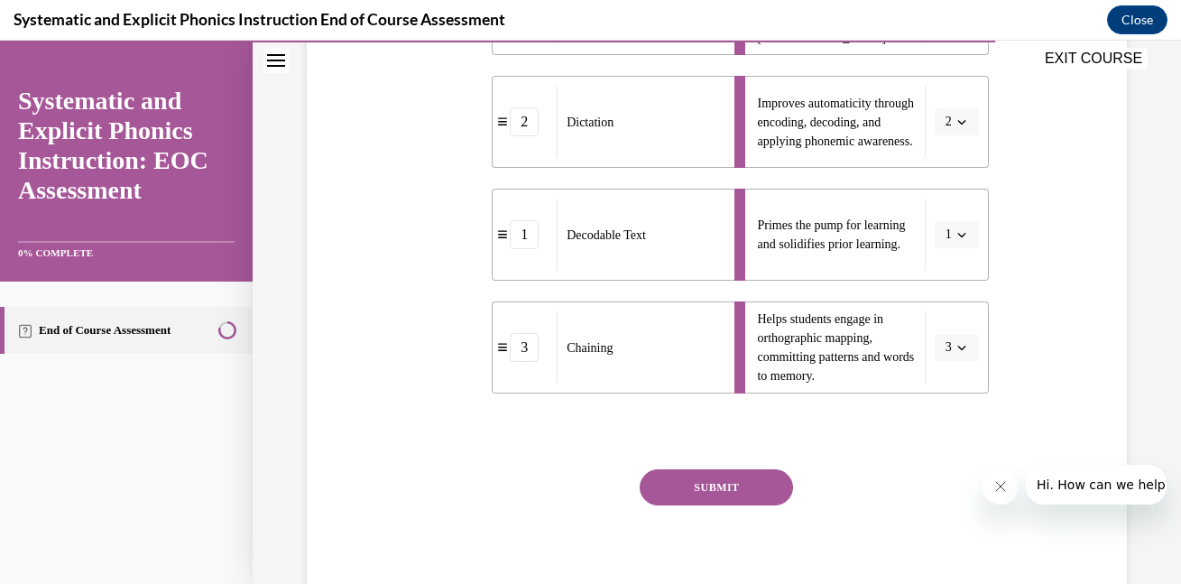
click at [723, 489] on button "SUBMIT" at bounding box center [716, 487] width 153 height 36
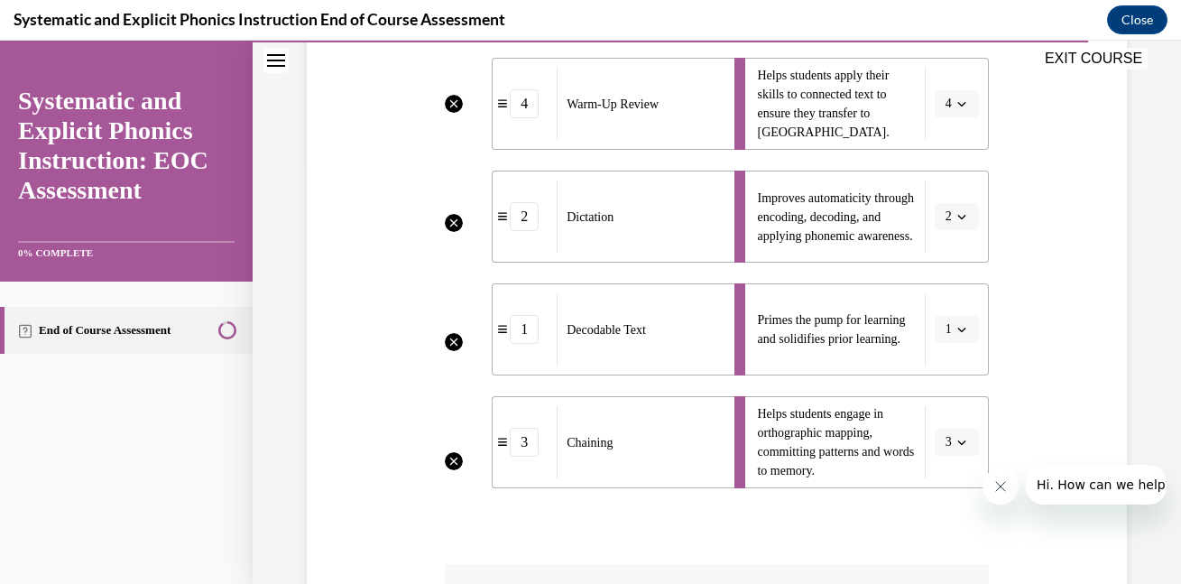
scroll to position [412, 0]
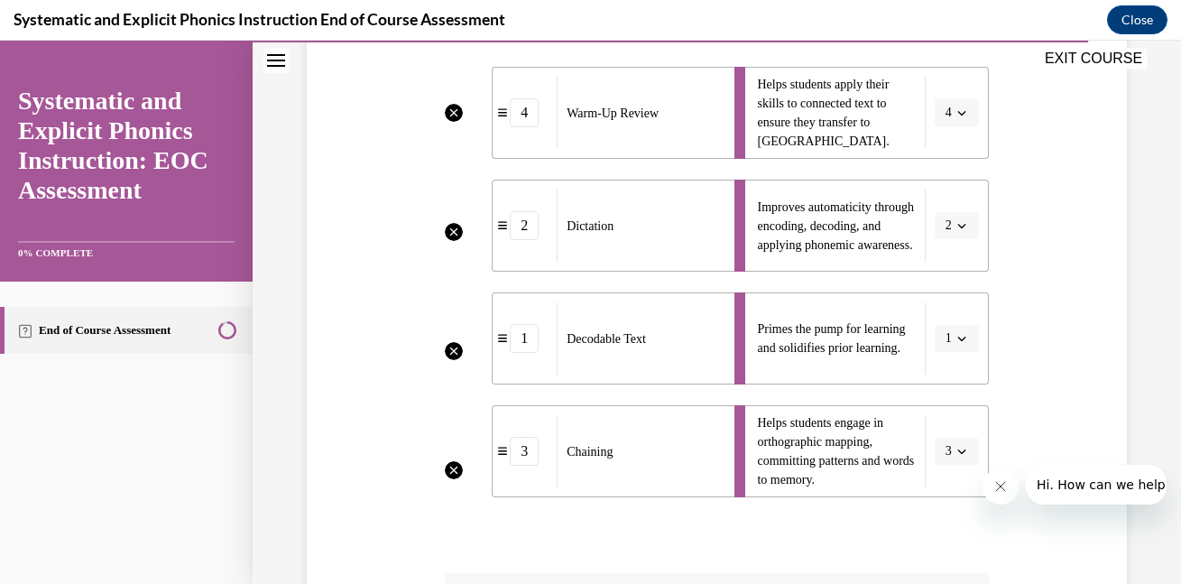
click at [956, 452] on li "Helps students engage in orthographic mapping, committing patterns and words to…" at bounding box center [860, 451] width 253 height 92
click at [964, 453] on li "Helps students engage in orthographic mapping, committing patterns and words to…" at bounding box center [860, 451] width 253 height 92
click at [961, 454] on li "Helps students engage in orthographic mapping, committing patterns and words to…" at bounding box center [860, 451] width 253 height 92
click at [500, 118] on div "4" at bounding box center [525, 112] width 64 height 29
click at [502, 113] on icon at bounding box center [502, 113] width 9 height 8
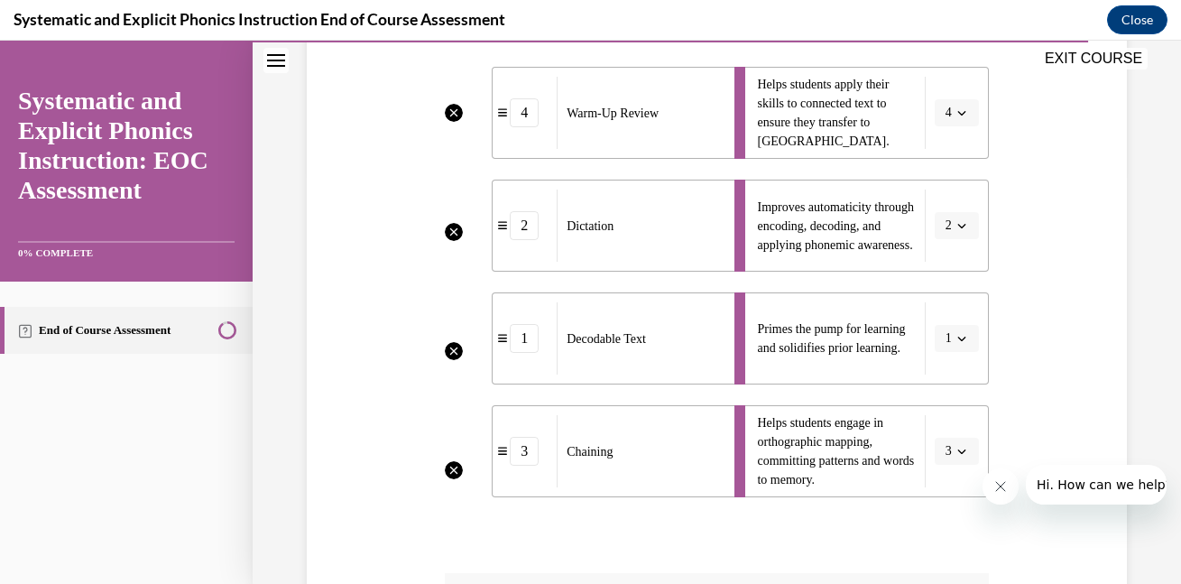
click at [962, 451] on li "Helps students engage in orthographic mapping, committing patterns and words to…" at bounding box center [860, 451] width 253 height 92
click at [814, 438] on span "Helps students engage in orthographic mapping, committing patterns and words to…" at bounding box center [836, 451] width 158 height 76
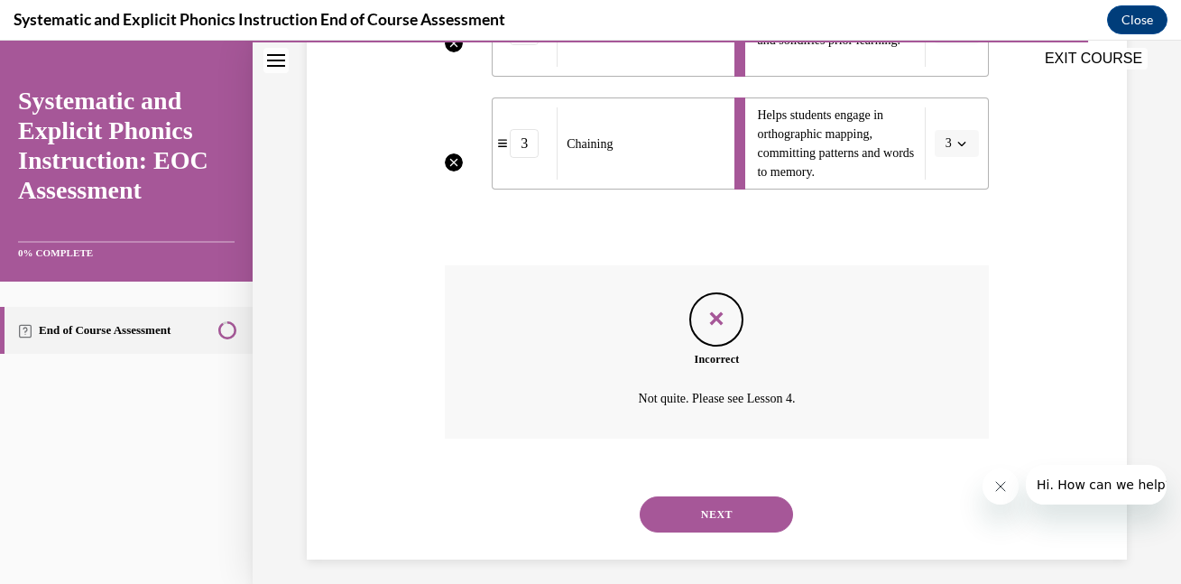
scroll to position [732, 0]
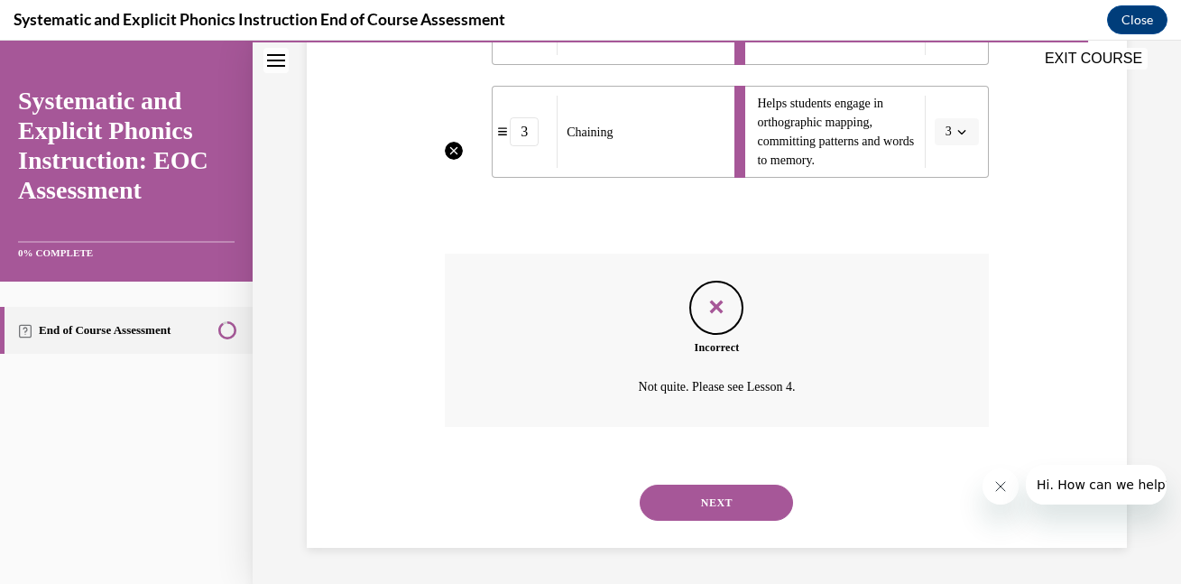
click at [706, 493] on button "NEXT" at bounding box center [716, 502] width 153 height 36
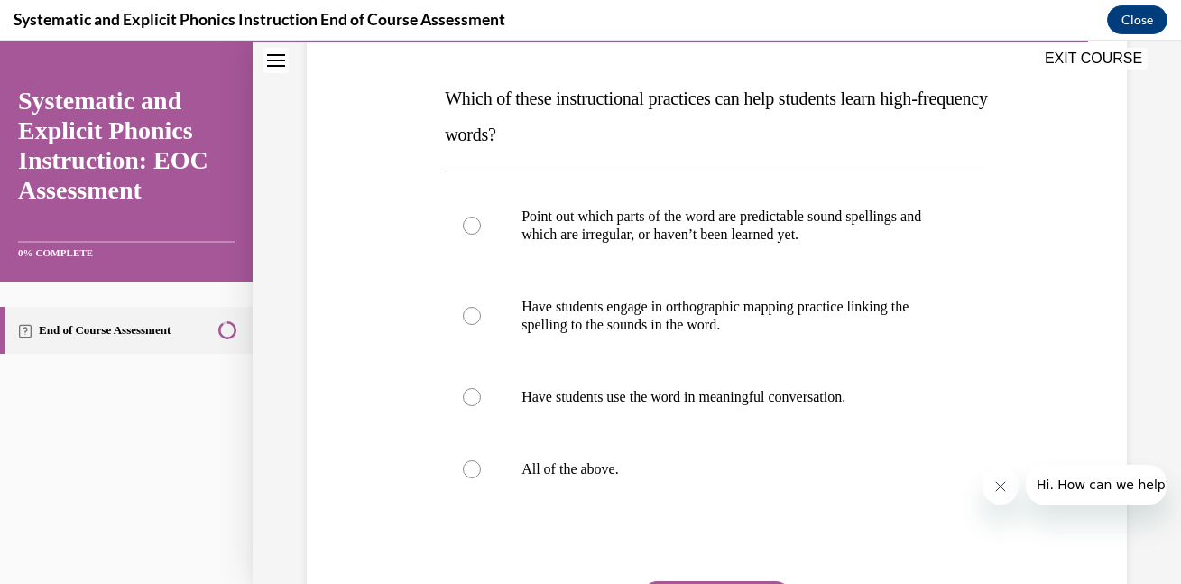
scroll to position [270, 0]
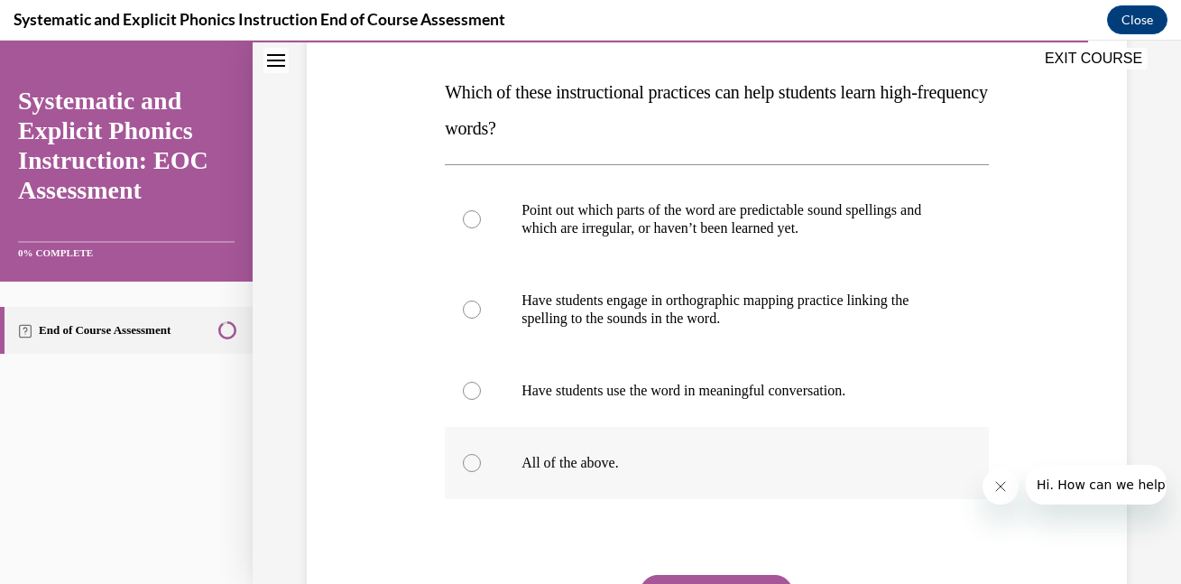
click at [473, 462] on div at bounding box center [472, 463] width 18 height 18
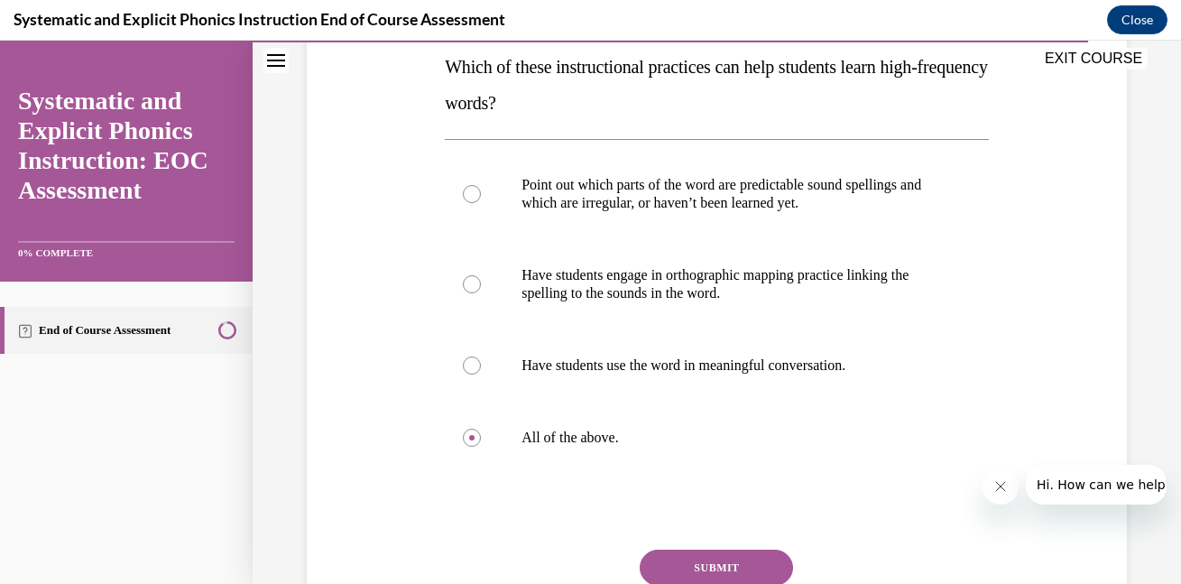
scroll to position [311, 0]
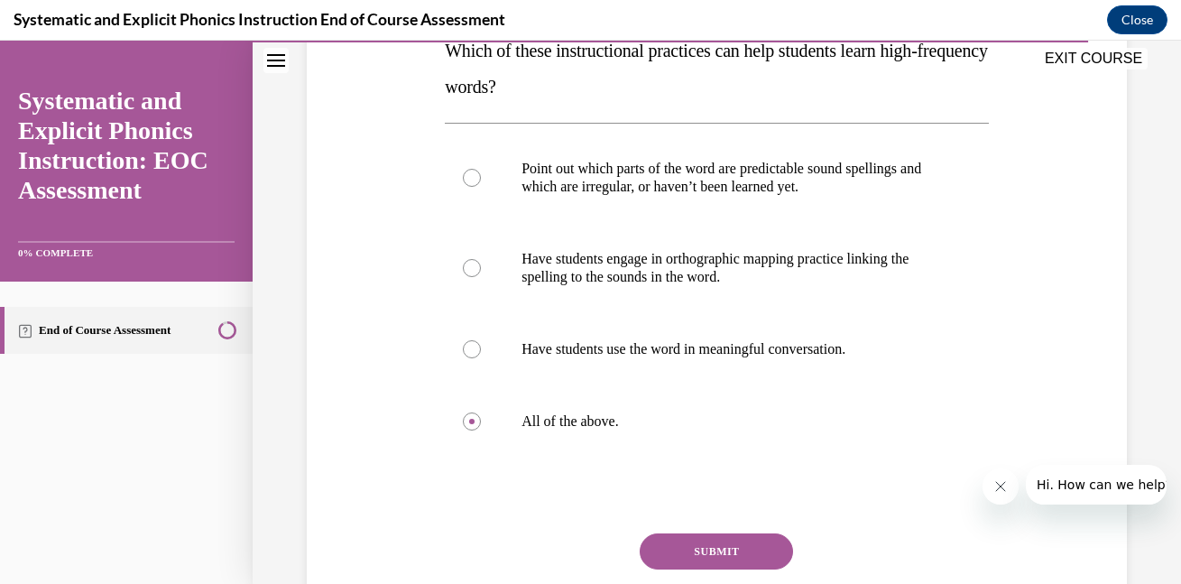
click at [743, 545] on button "SUBMIT" at bounding box center [716, 551] width 153 height 36
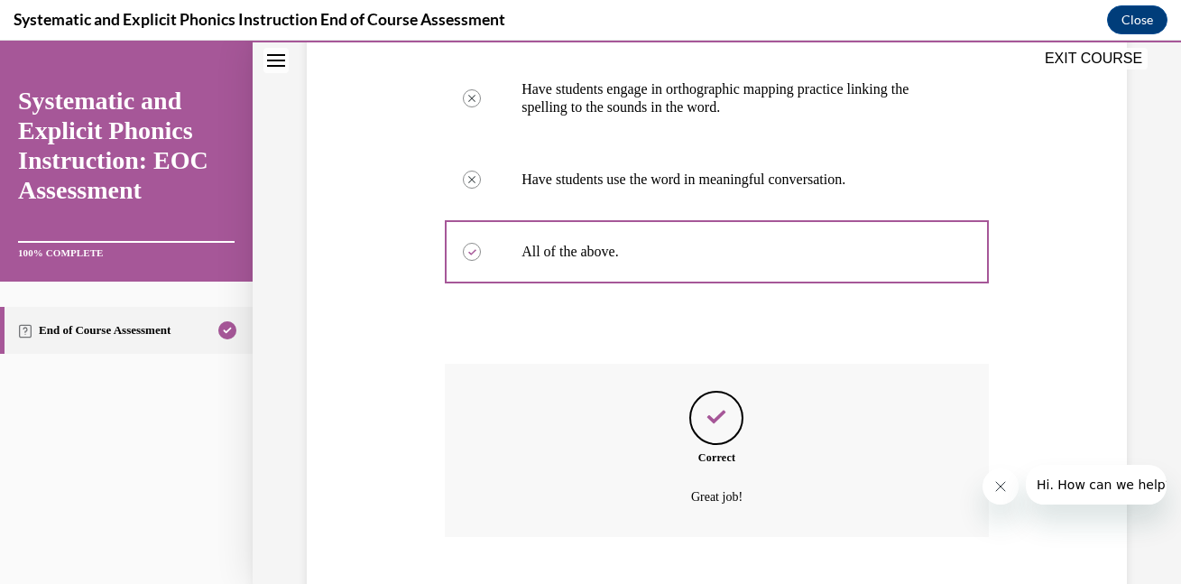
scroll to position [591, 0]
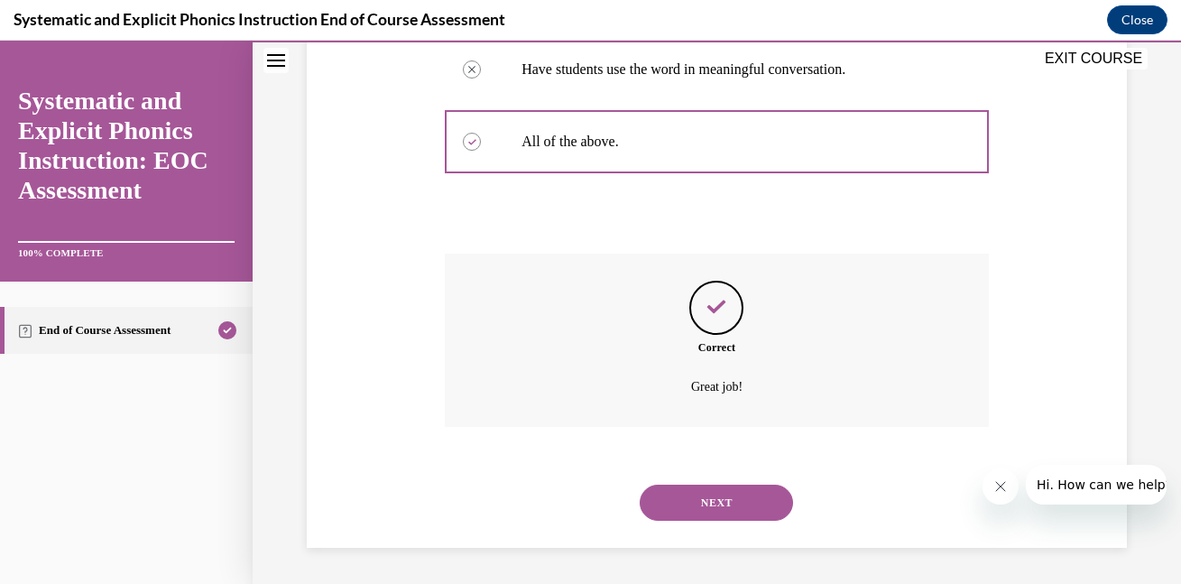
click at [758, 501] on button "NEXT" at bounding box center [716, 502] width 153 height 36
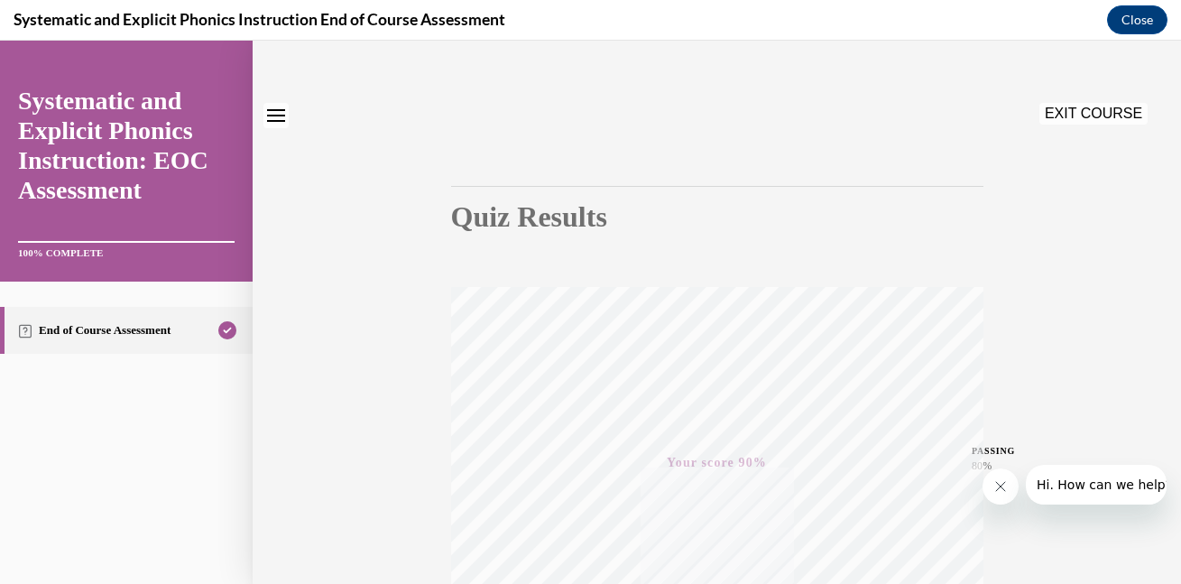
scroll to position [0, 0]
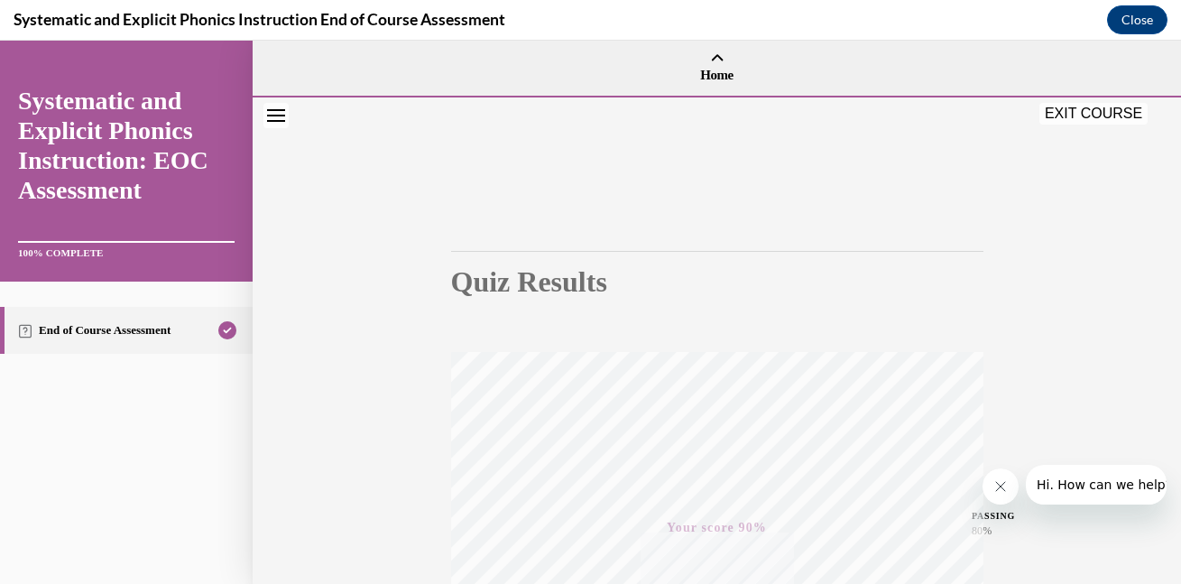
click at [1091, 117] on button "EXIT COURSE" at bounding box center [1093, 114] width 108 height 22
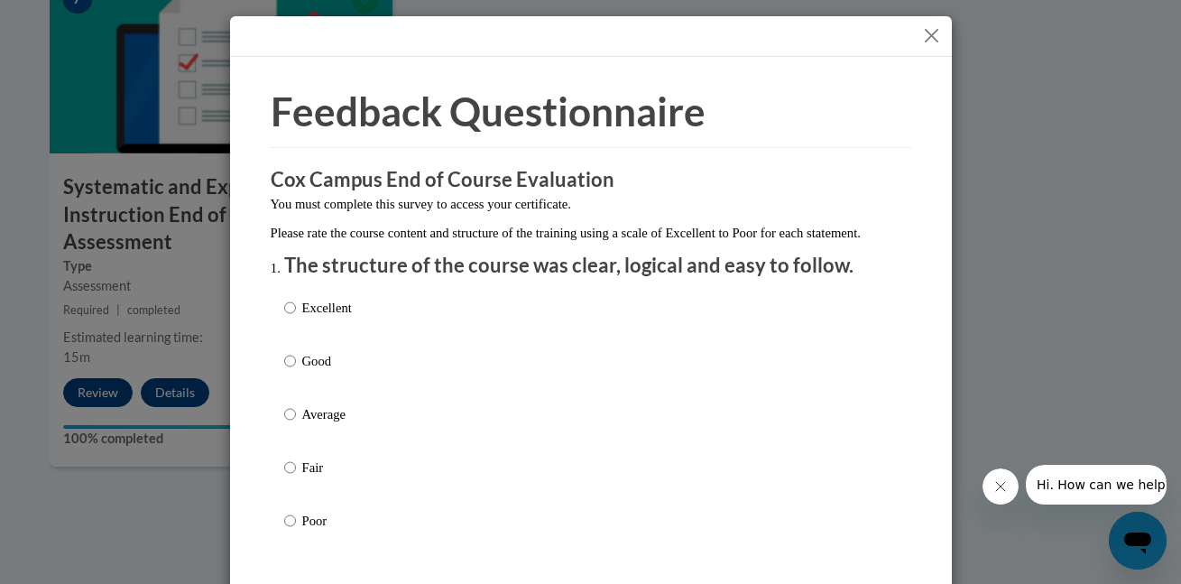
click at [1091, 117] on div "Feedback Questionnaire Rate Course Comments Cox Campus End of Course Evaluation…" at bounding box center [590, 292] width 1181 height 584
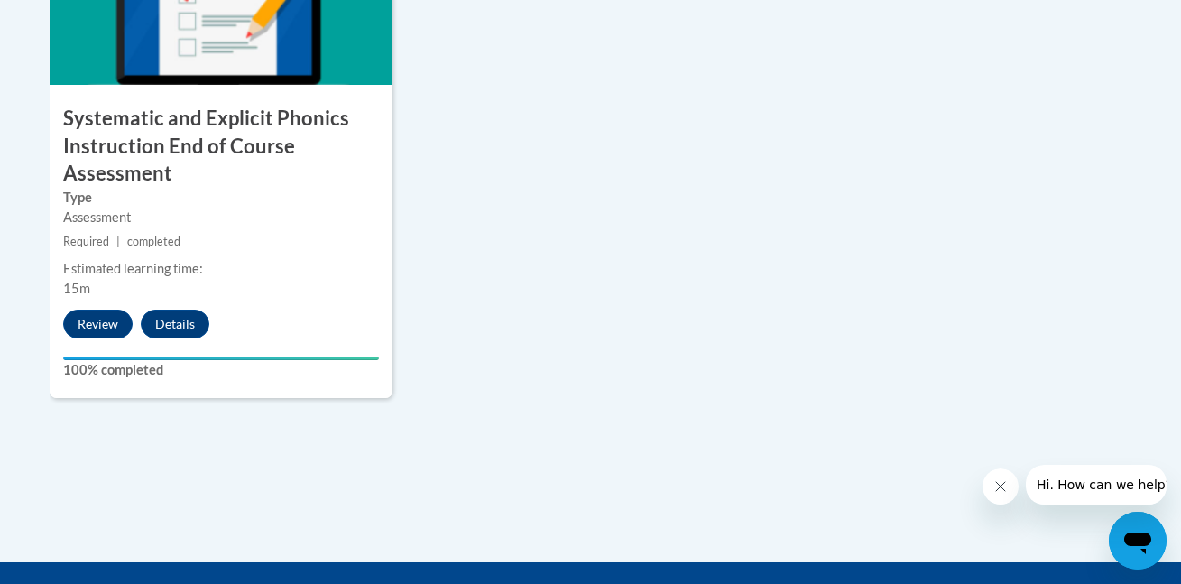
scroll to position [1671, 0]
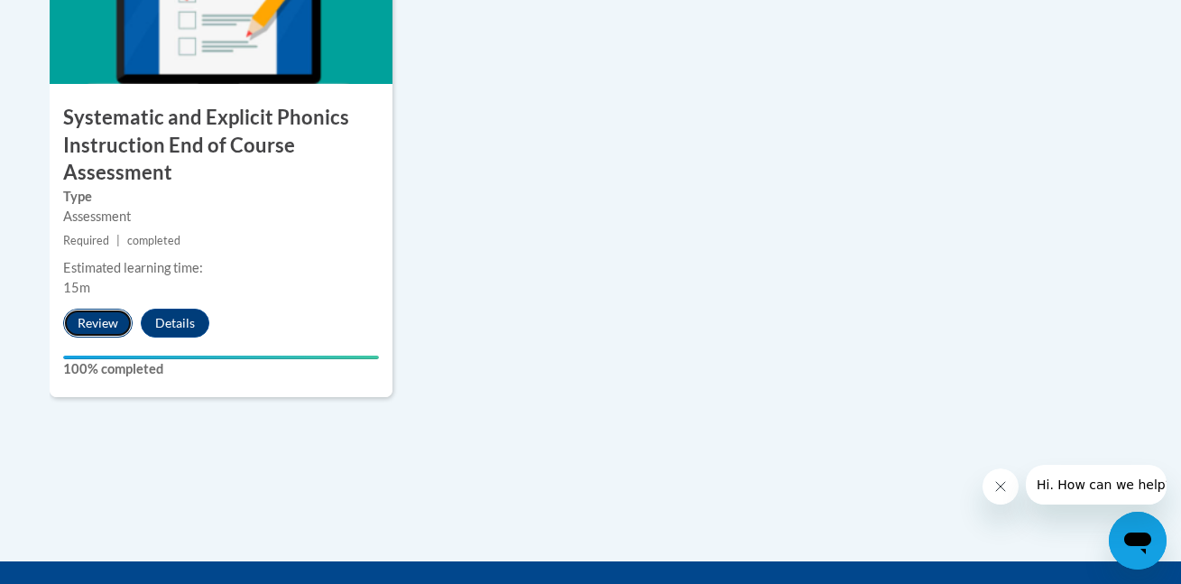
click at [94, 323] on button "Review" at bounding box center [97, 323] width 69 height 29
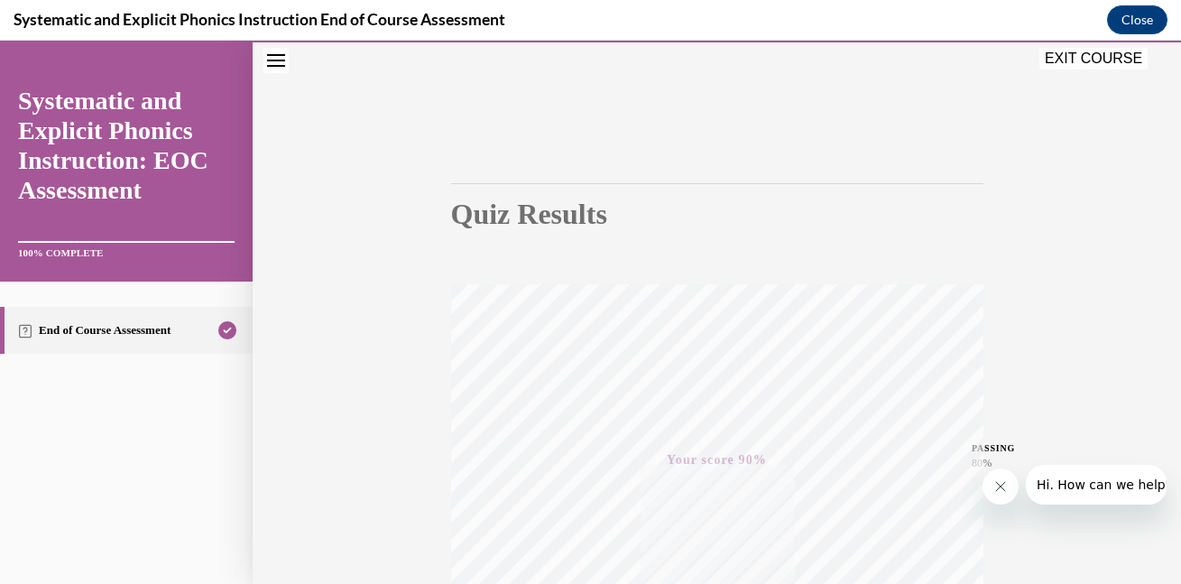
scroll to position [50, 0]
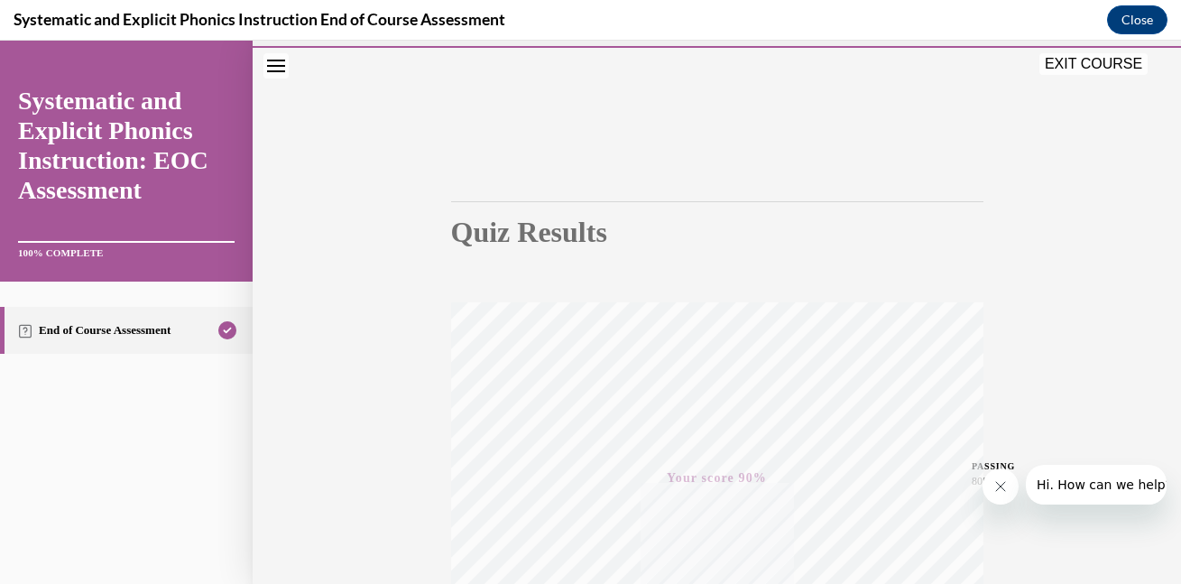
click at [1095, 65] on button "EXIT COURSE" at bounding box center [1093, 64] width 108 height 22
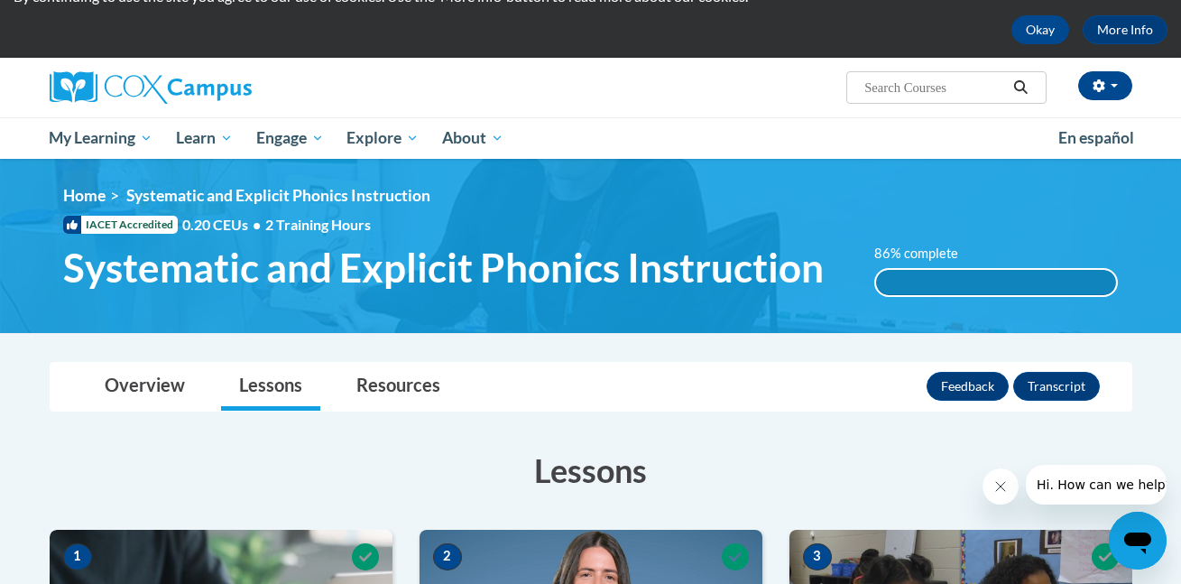
scroll to position [46, 0]
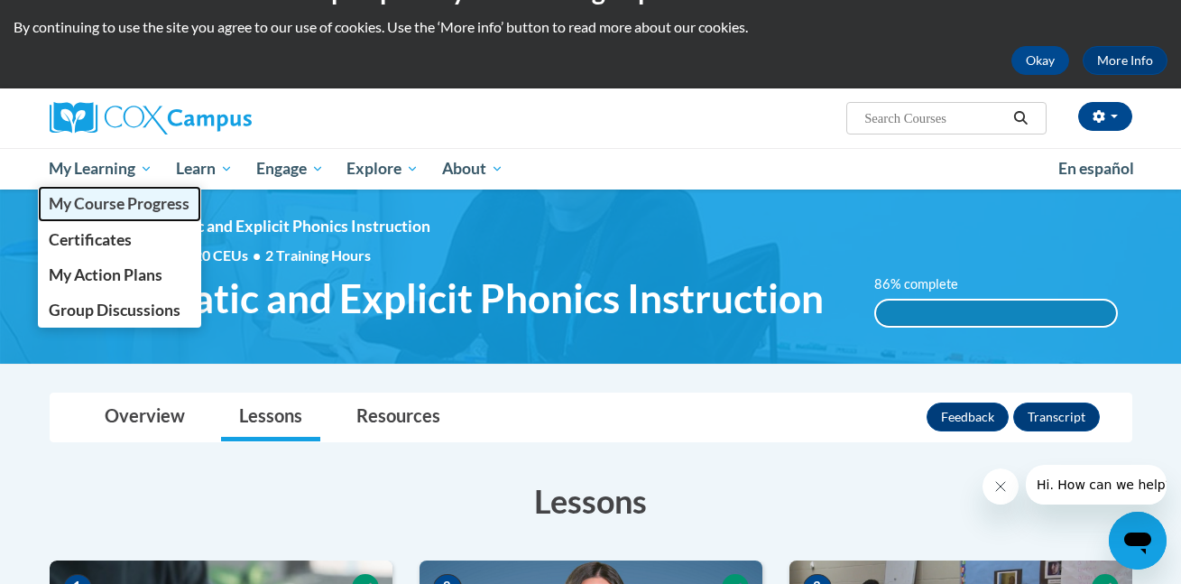
click at [110, 206] on span "My Course Progress" at bounding box center [119, 203] width 141 height 19
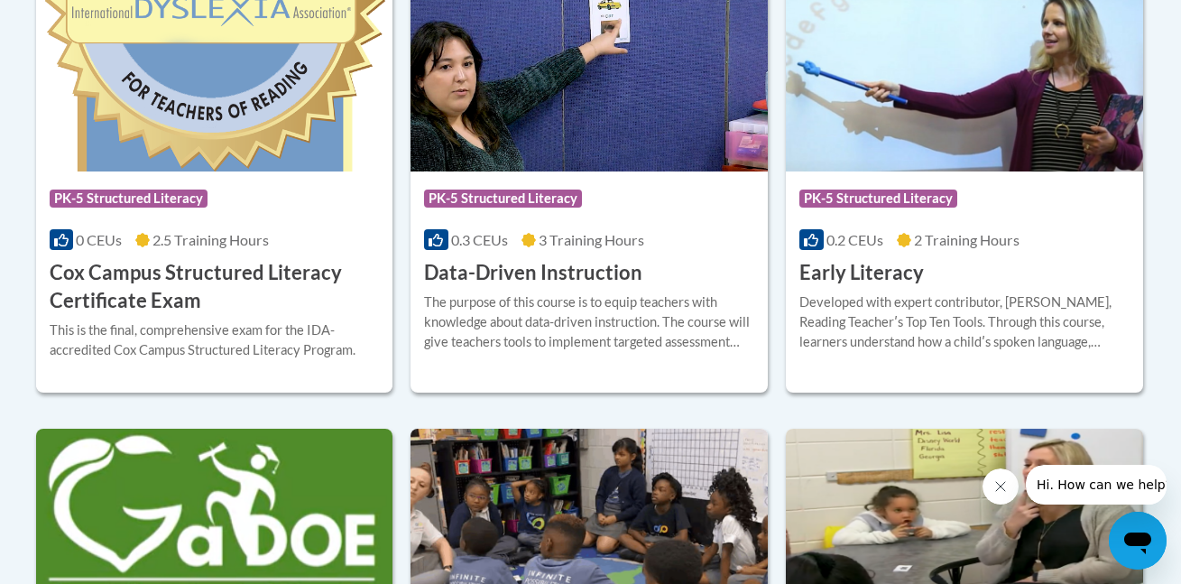
scroll to position [844, 0]
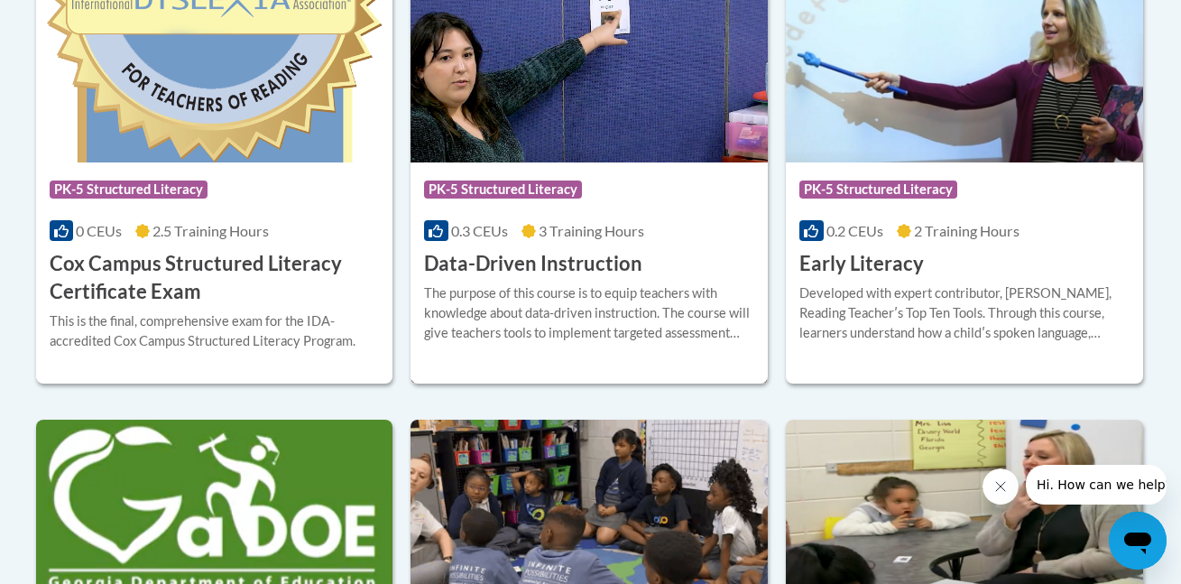
click at [527, 258] on h3 "Data-Driven Instruction" at bounding box center [533, 264] width 218 height 28
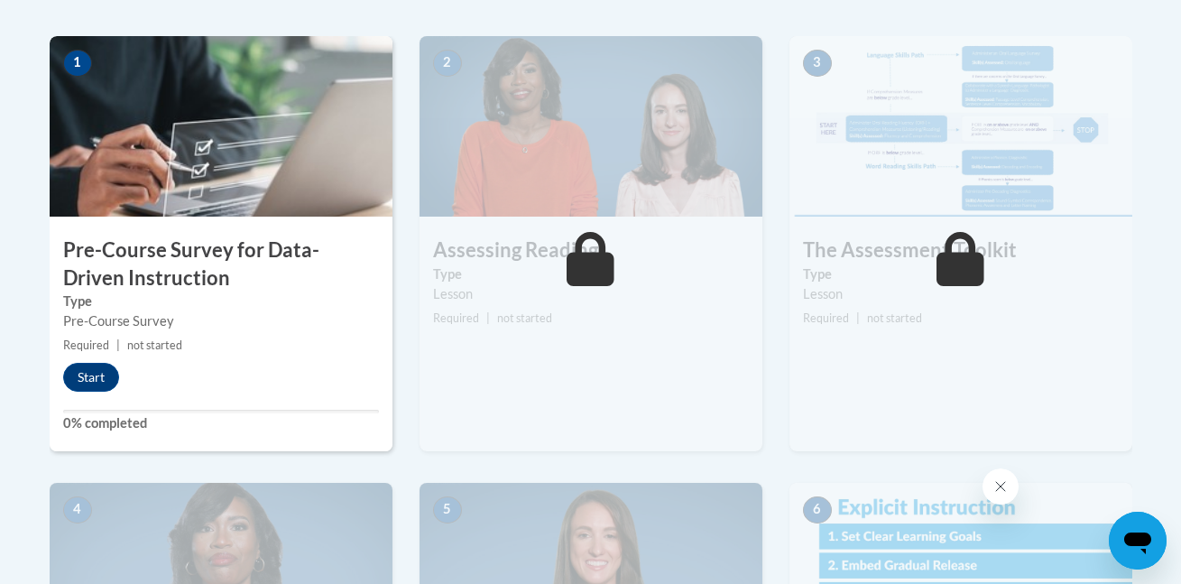
scroll to position [574, 0]
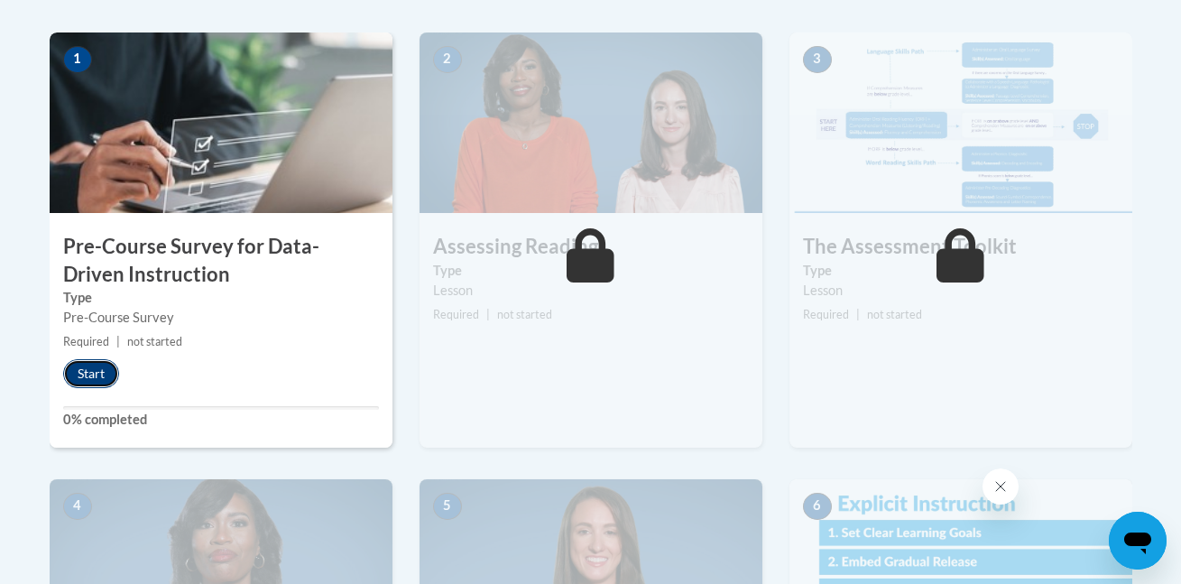
click at [88, 376] on button "Start" at bounding box center [91, 373] width 56 height 29
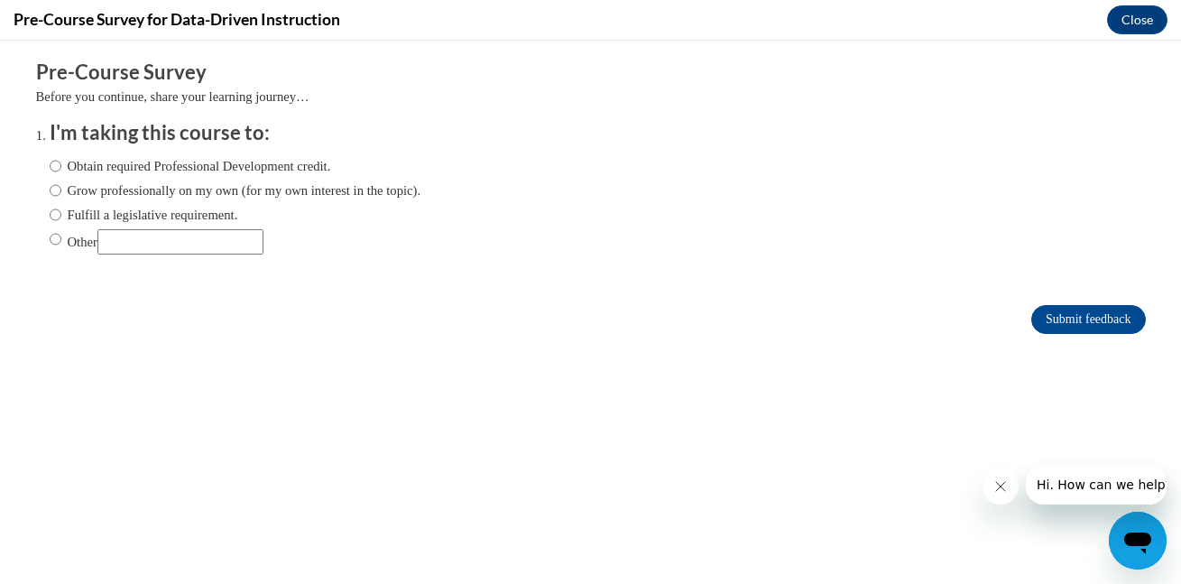
scroll to position [0, 0]
click at [56, 168] on input "Obtain required Professional Development credit." at bounding box center [56, 166] width 12 height 20
radio input "true"
click at [1046, 316] on input "Submit feedback" at bounding box center [1088, 319] width 114 height 29
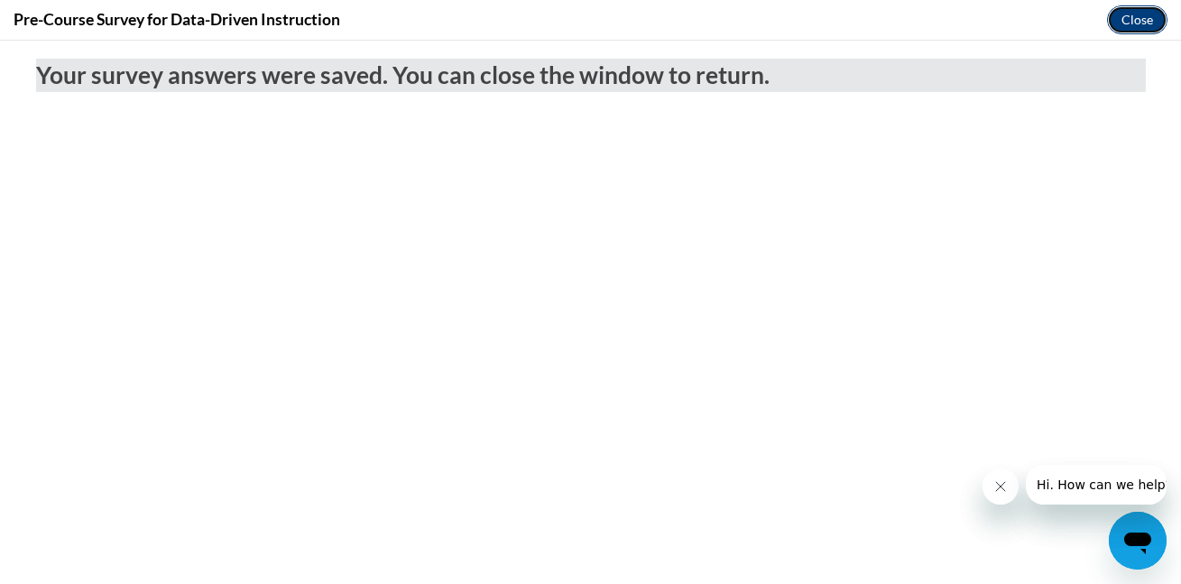
click at [1125, 21] on button "Close" at bounding box center [1137, 19] width 60 height 29
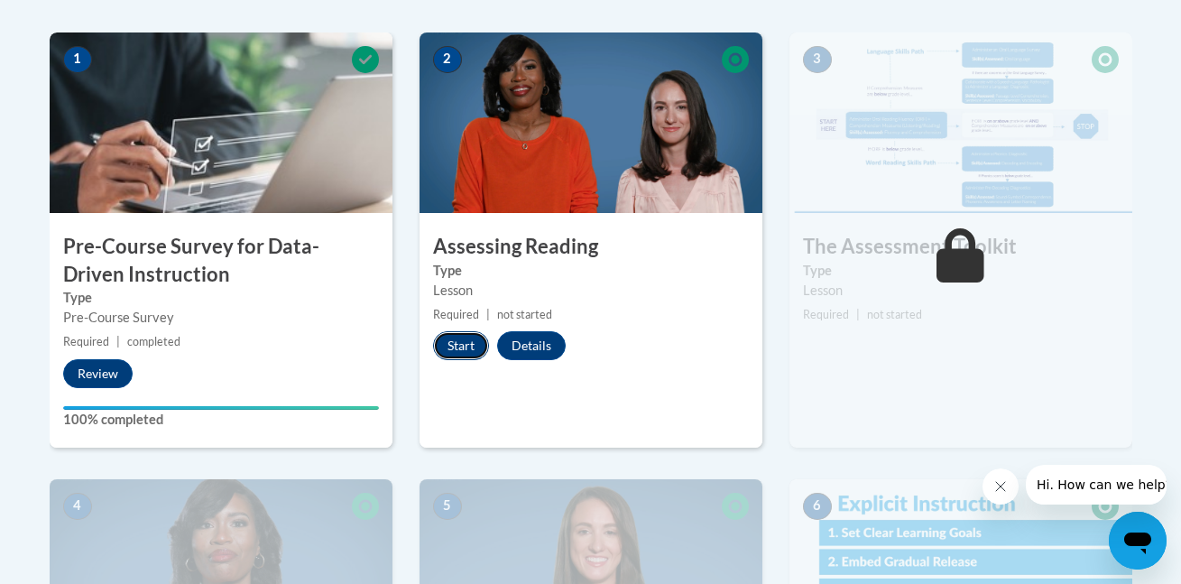
click at [464, 342] on button "Start" at bounding box center [461, 345] width 56 height 29
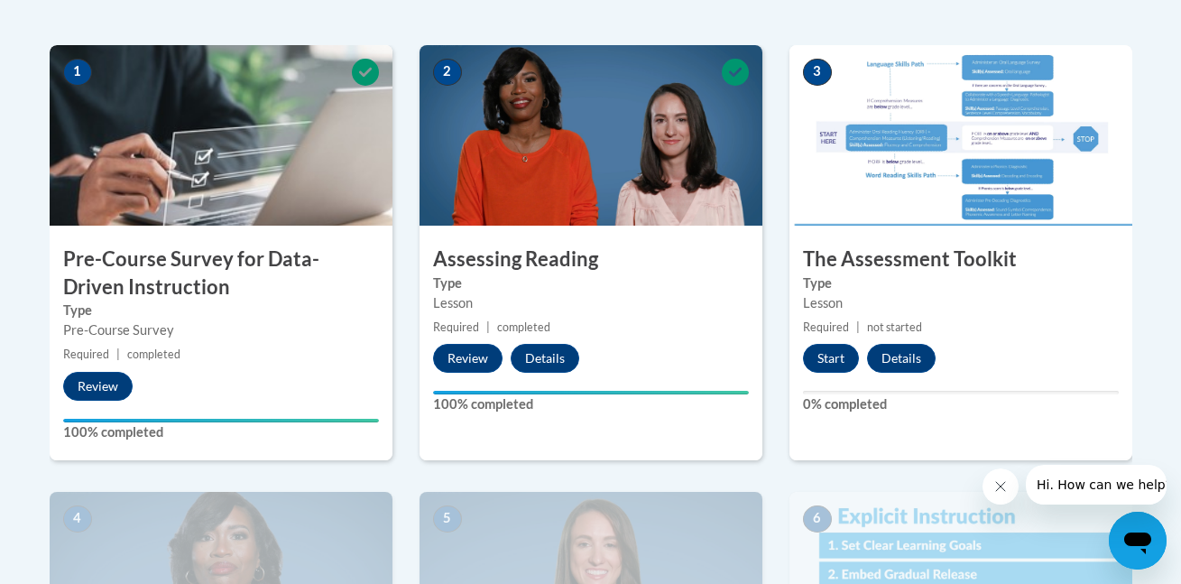
scroll to position [565, 0]
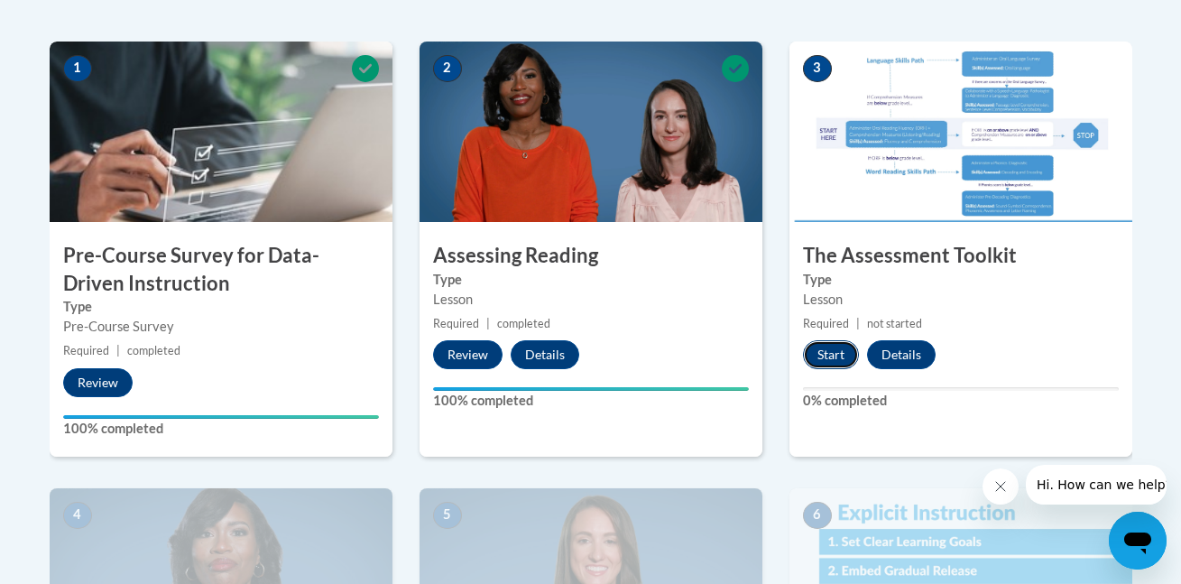
click at [828, 353] on button "Start" at bounding box center [831, 354] width 56 height 29
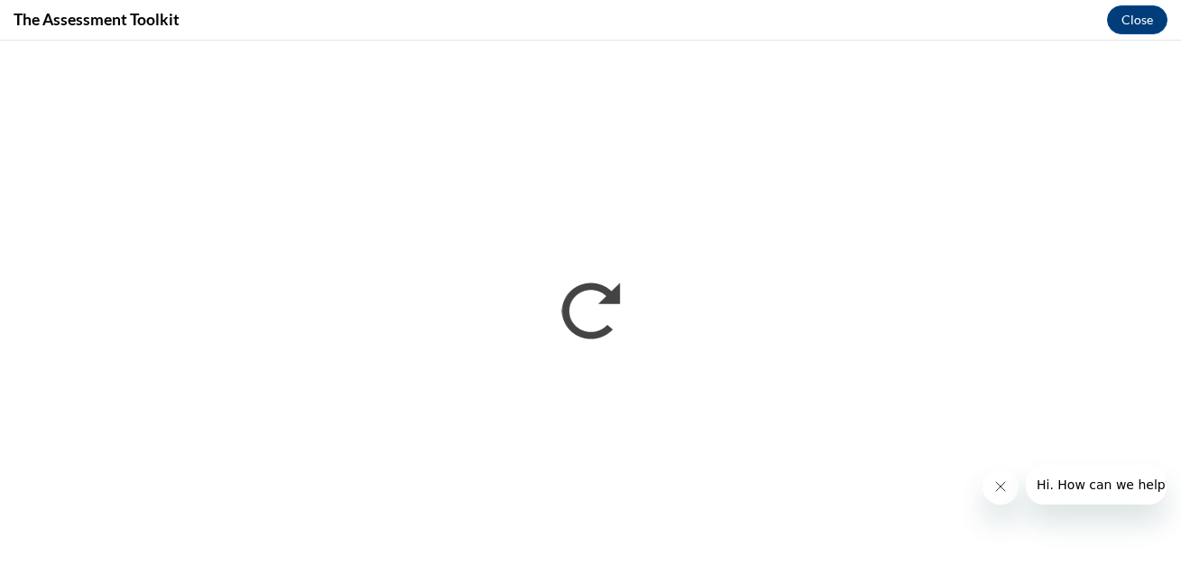
scroll to position [0, 0]
